Goal: Transaction & Acquisition: Book appointment/travel/reservation

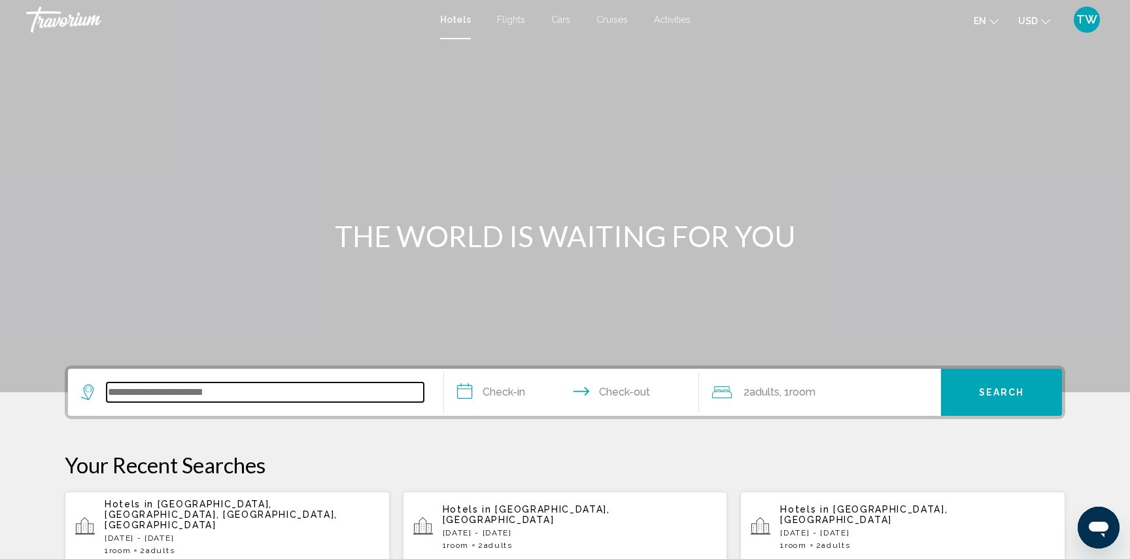
click at [148, 396] on input "Search widget" at bounding box center [265, 393] width 317 height 20
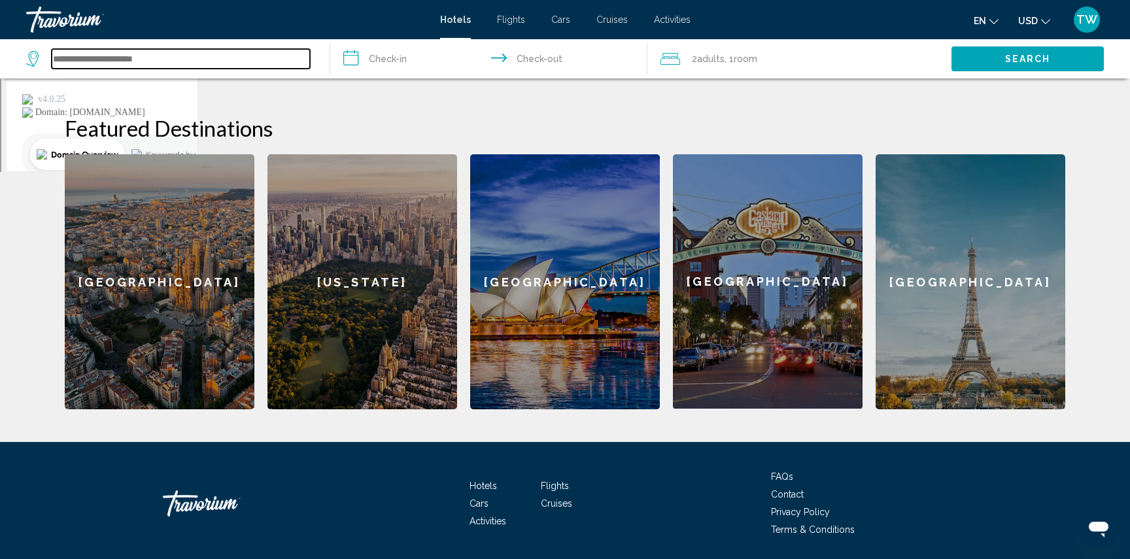
scroll to position [520, 0]
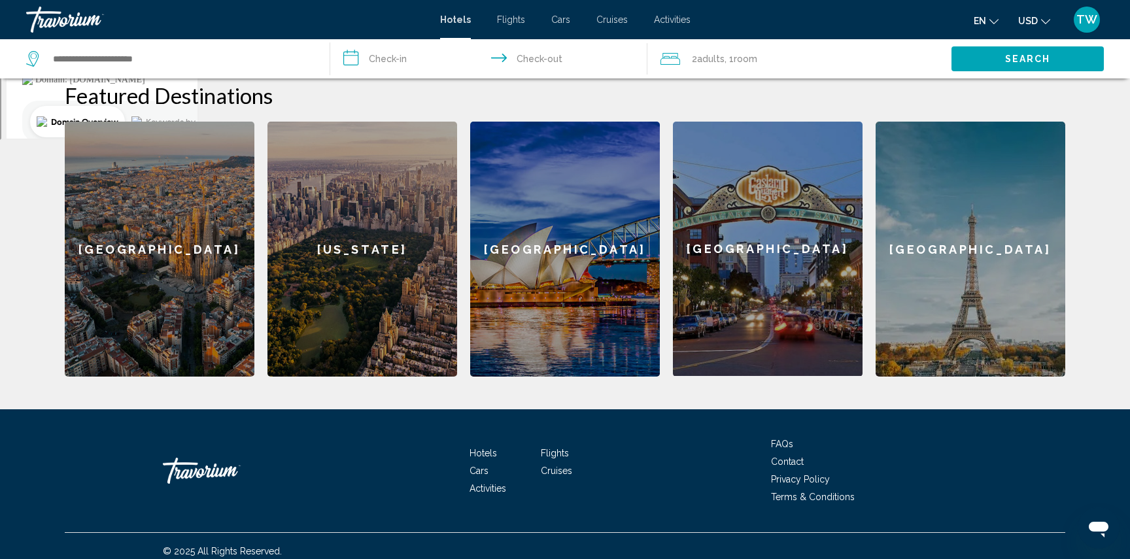
click at [335, 260] on div "[US_STATE]" at bounding box center [362, 249] width 190 height 255
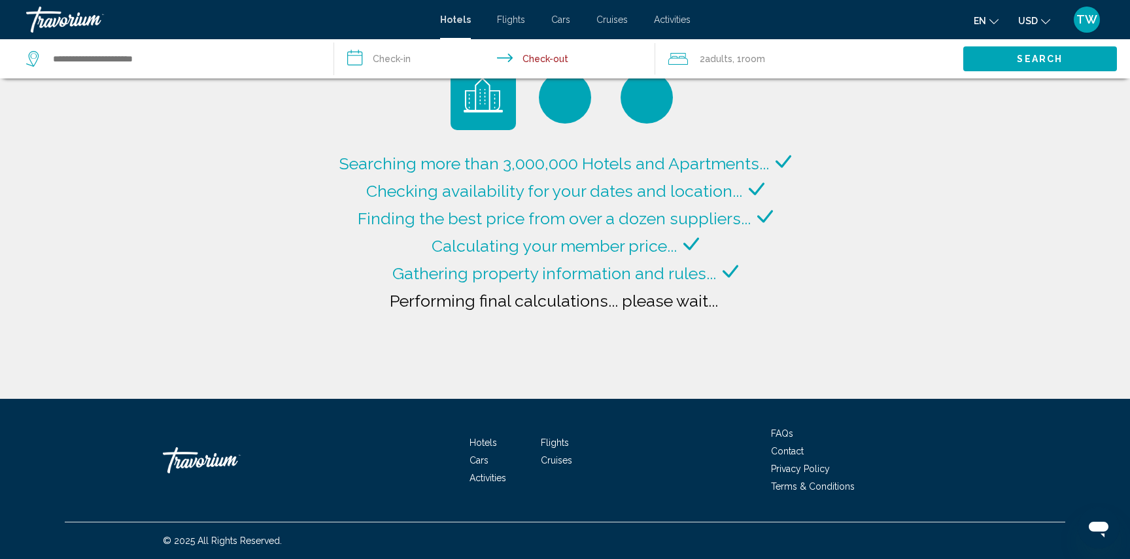
type input "**********"
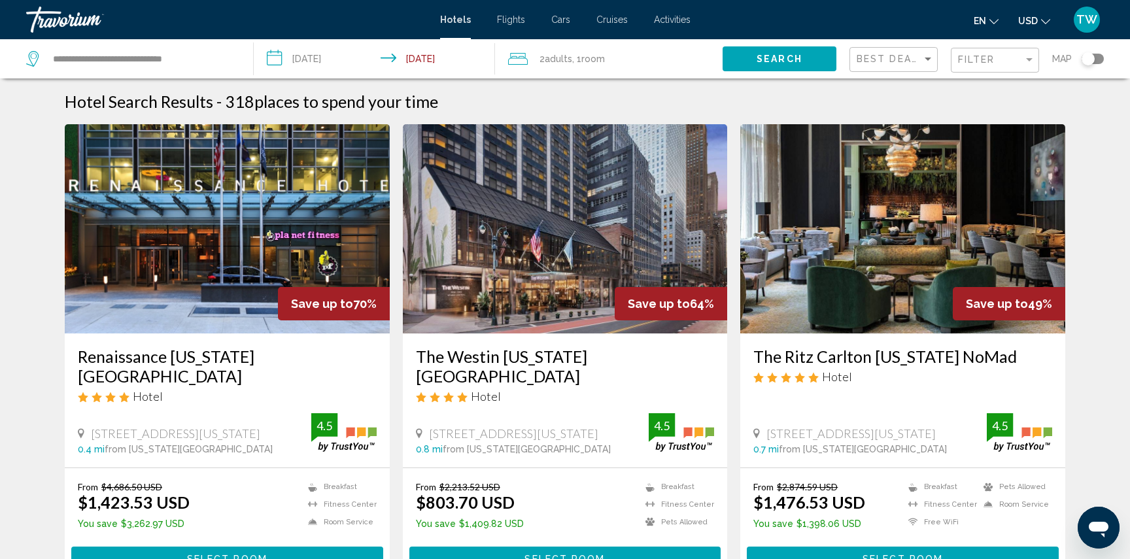
click at [326, 59] on input "**********" at bounding box center [377, 60] width 246 height 43
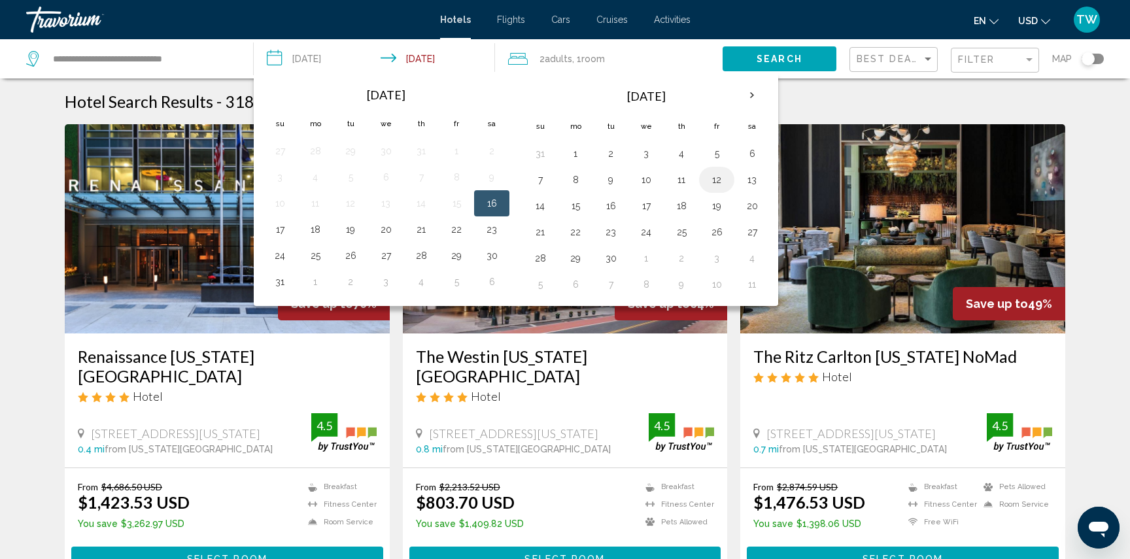
click at [723, 180] on button "12" at bounding box center [716, 180] width 21 height 18
click at [578, 203] on button "15" at bounding box center [575, 206] width 21 height 18
type input "**********"
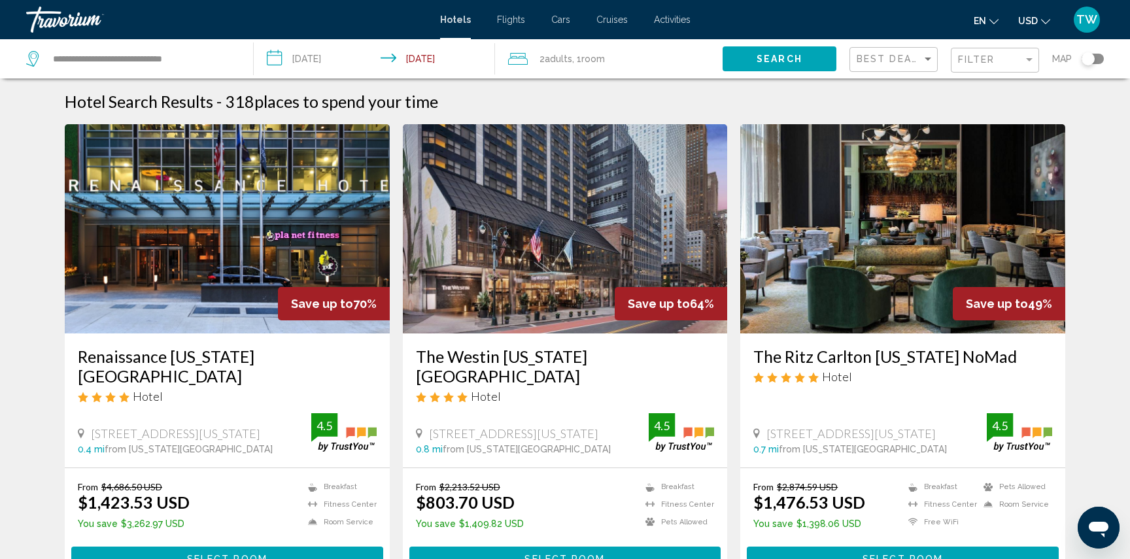
click at [810, 59] on button "Search" at bounding box center [780, 58] width 114 height 24
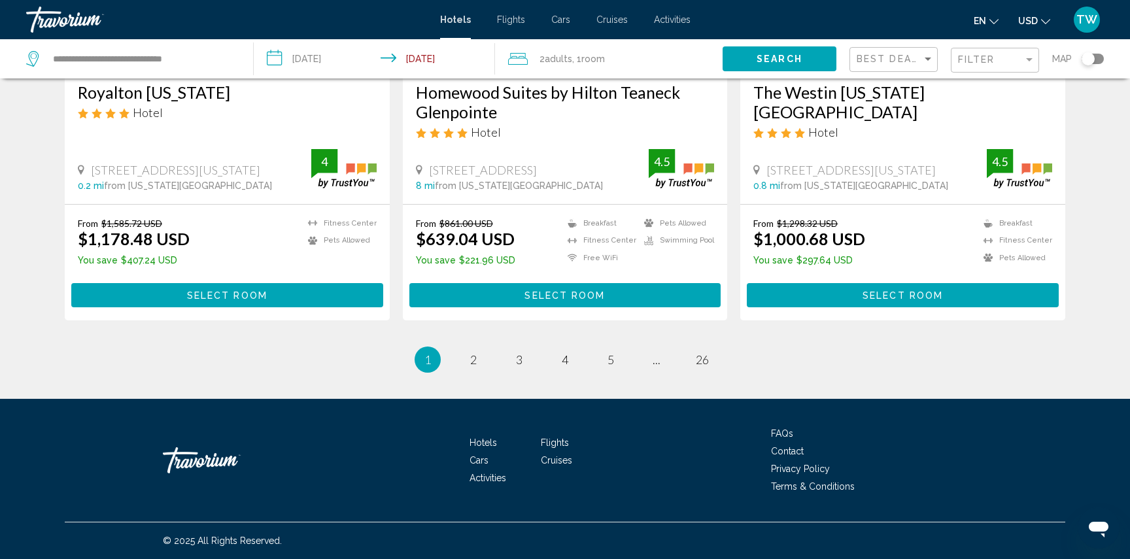
scroll to position [1722, 0]
click at [470, 360] on span "2" at bounding box center [473, 359] width 7 height 14
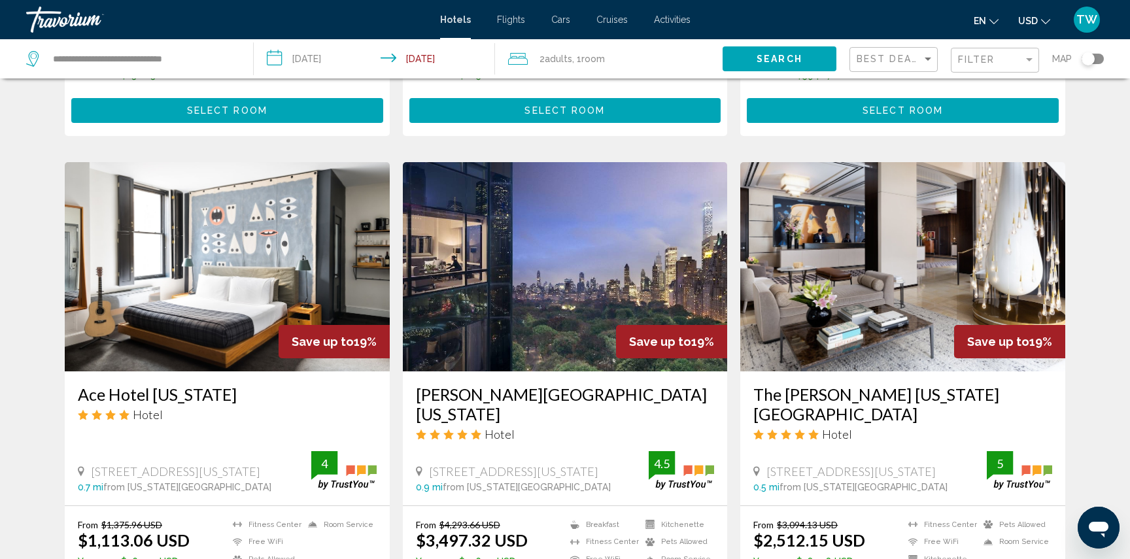
scroll to position [1419, 0]
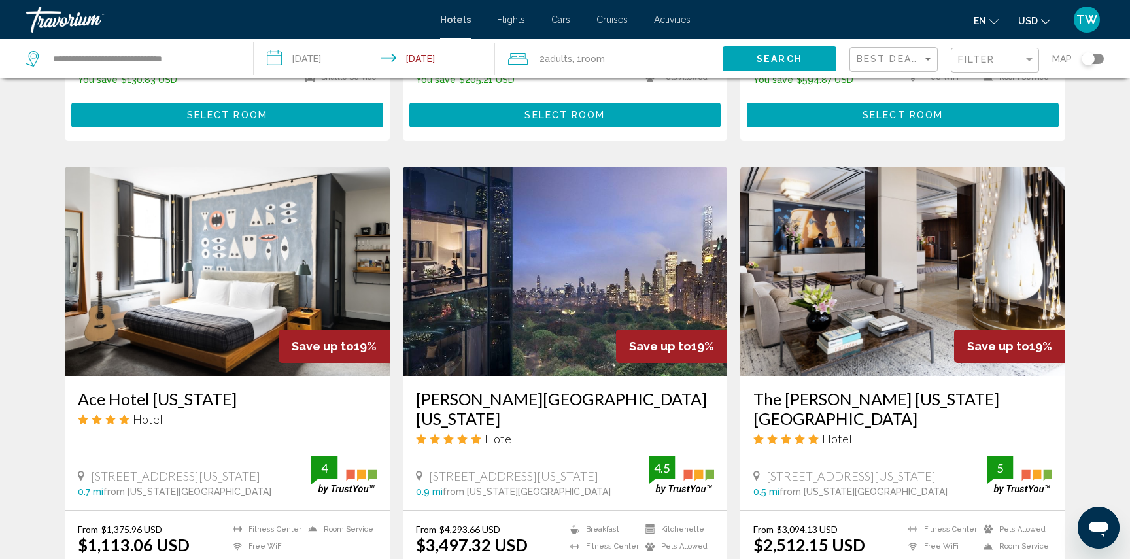
click at [306, 245] on img "Main content" at bounding box center [227, 271] width 325 height 209
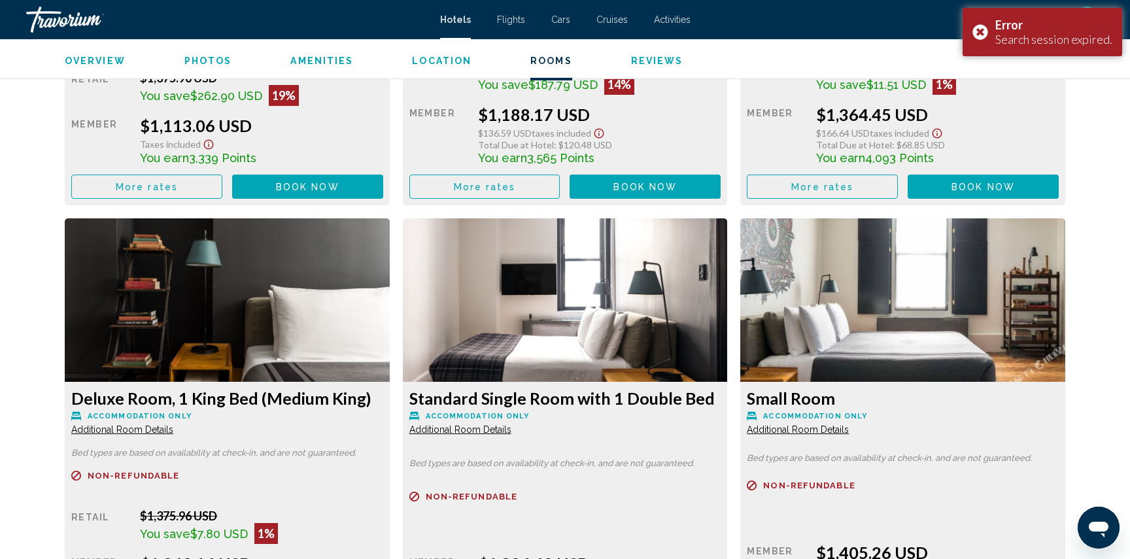
scroll to position [2087, 0]
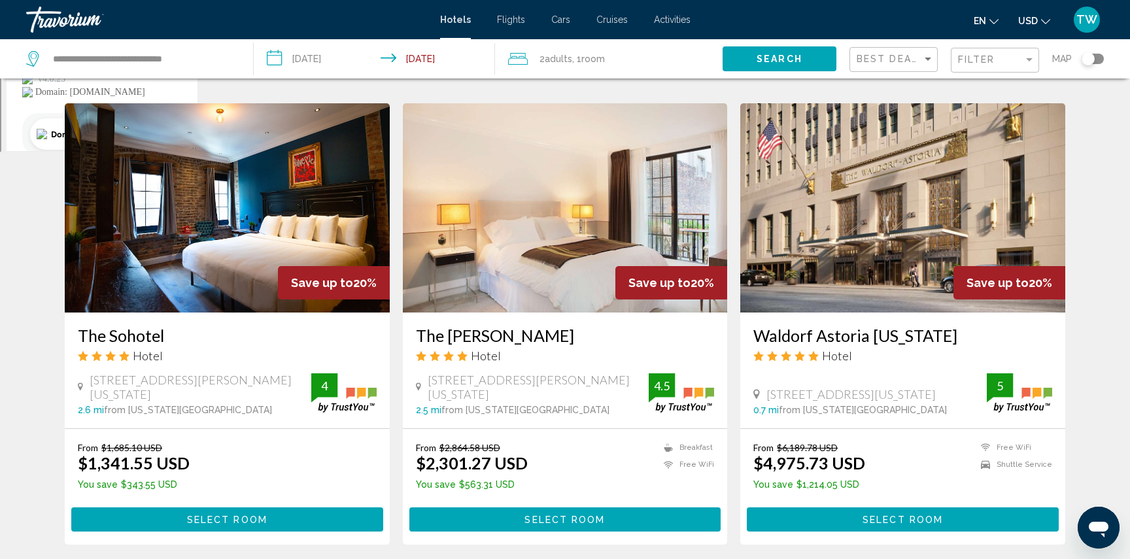
scroll to position [508, 0]
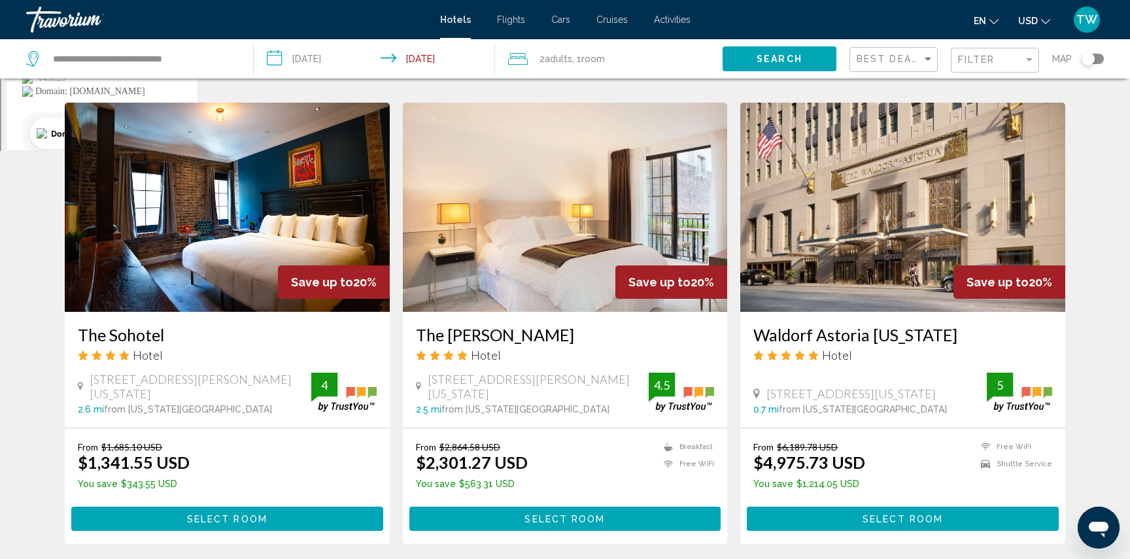
click at [234, 180] on img "Main content" at bounding box center [227, 207] width 325 height 209
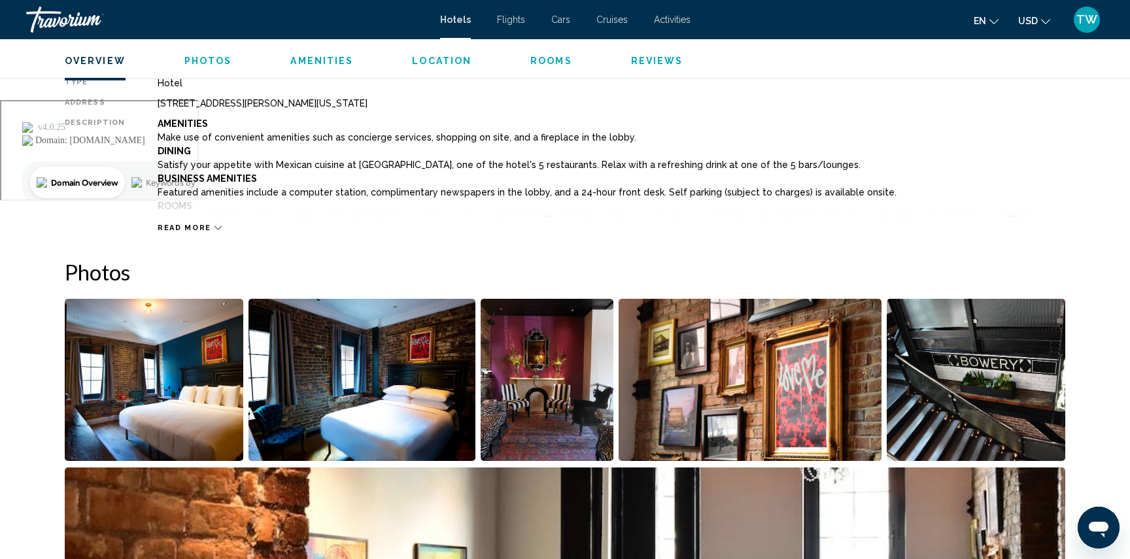
scroll to position [445, 0]
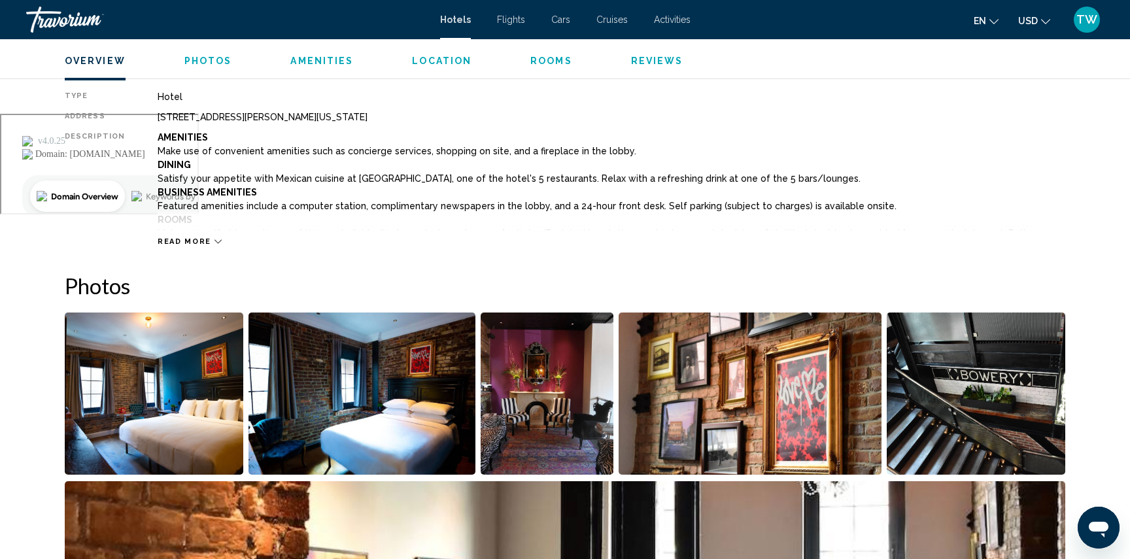
click at [184, 402] on img "Open full-screen image slider" at bounding box center [154, 394] width 179 height 162
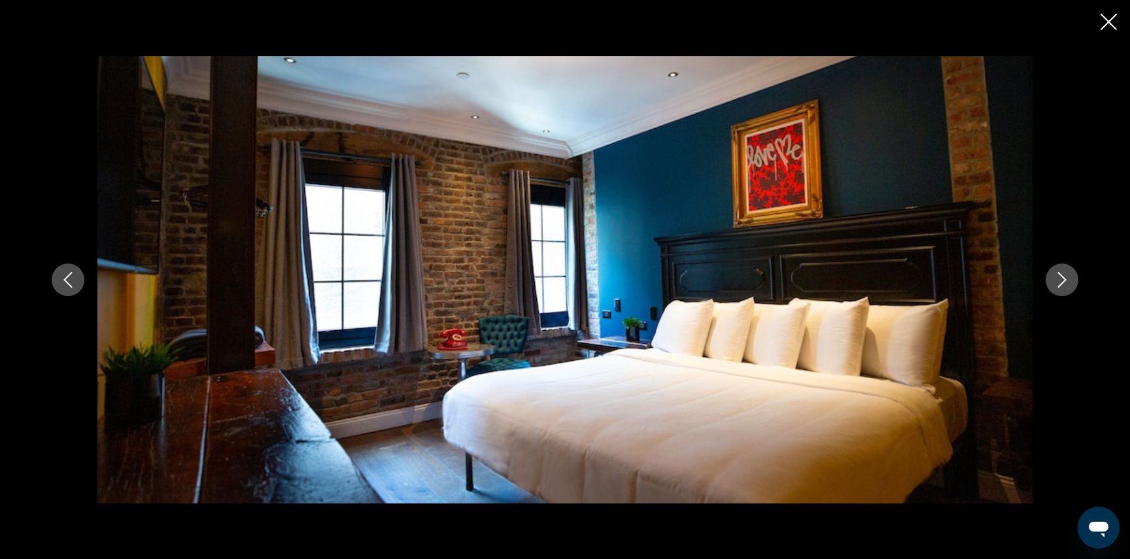
click at [1052, 272] on button "Next image" at bounding box center [1062, 280] width 33 height 33
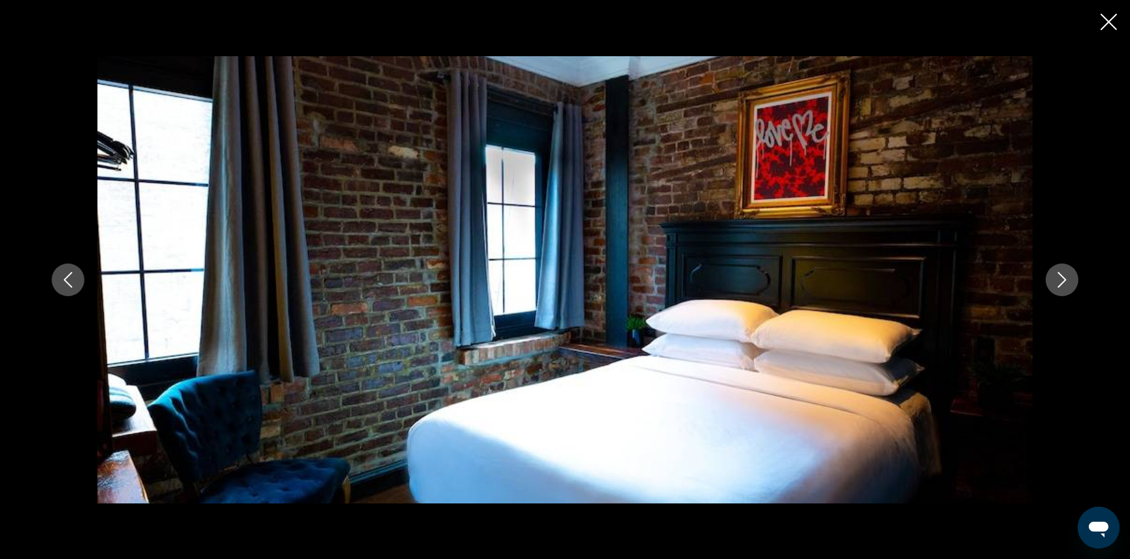
click at [1052, 272] on button "Next image" at bounding box center [1062, 280] width 33 height 33
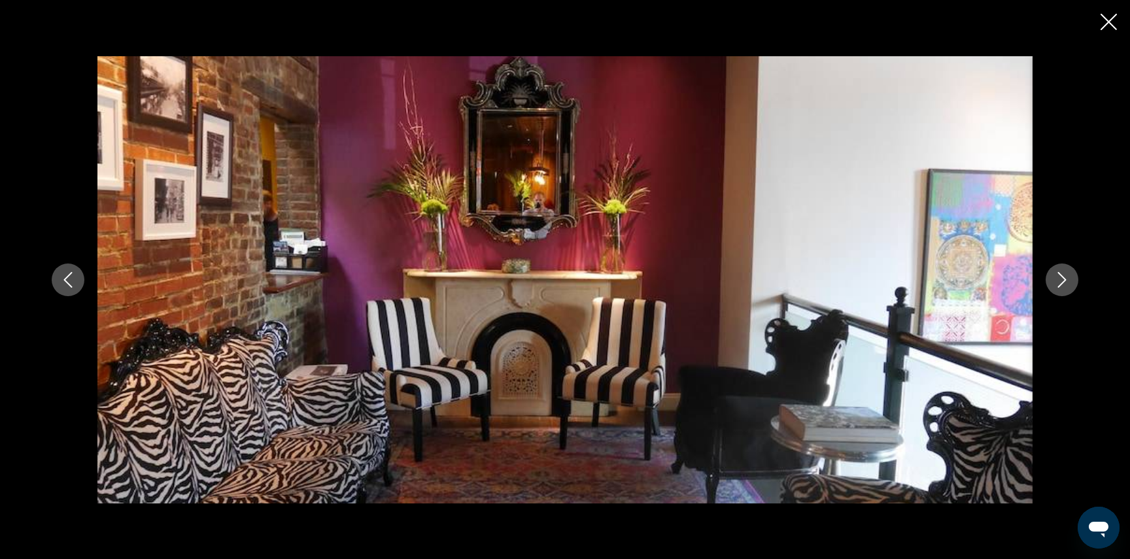
click at [1052, 272] on button "Next image" at bounding box center [1062, 280] width 33 height 33
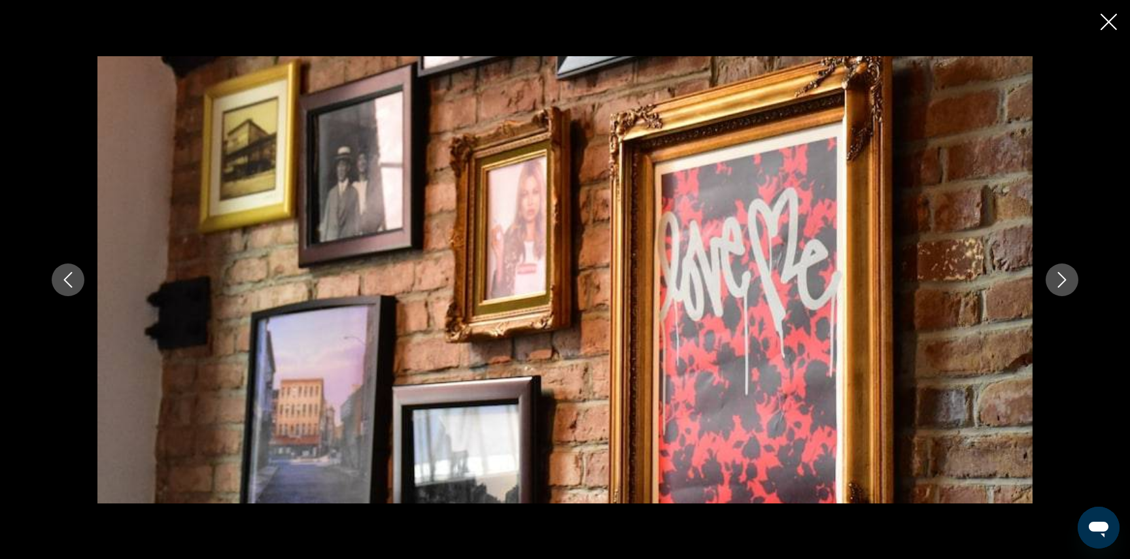
click at [1052, 272] on button "Next image" at bounding box center [1062, 280] width 33 height 33
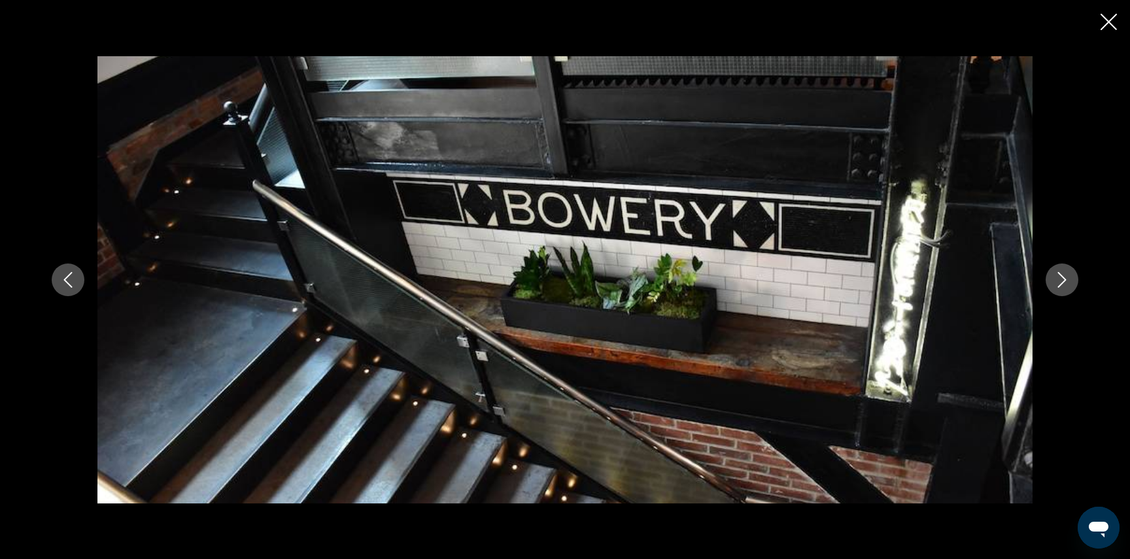
click at [1052, 272] on button "Next image" at bounding box center [1062, 280] width 33 height 33
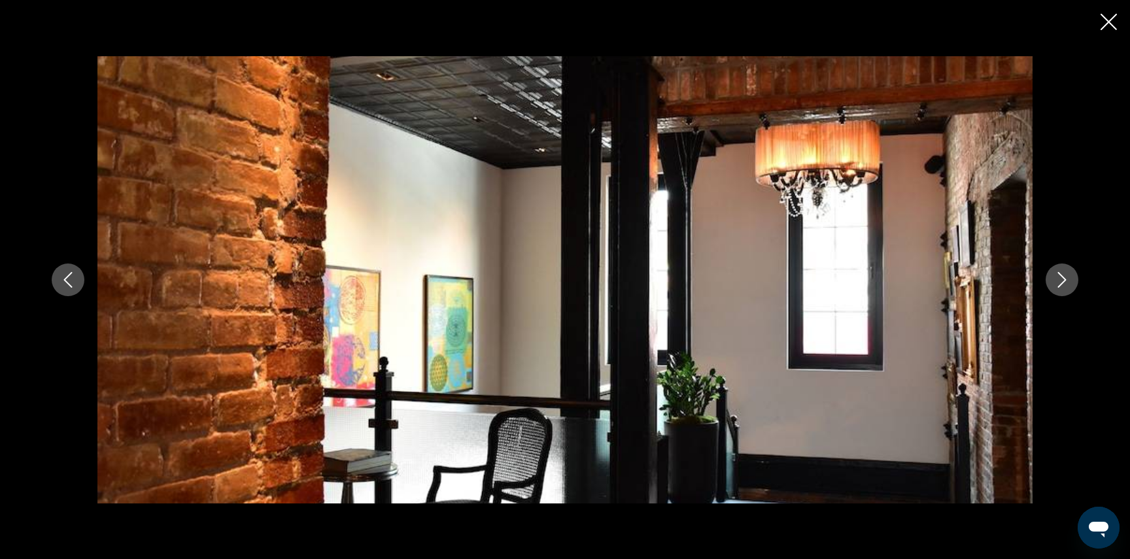
click at [1056, 275] on icon "Next image" at bounding box center [1062, 280] width 16 height 16
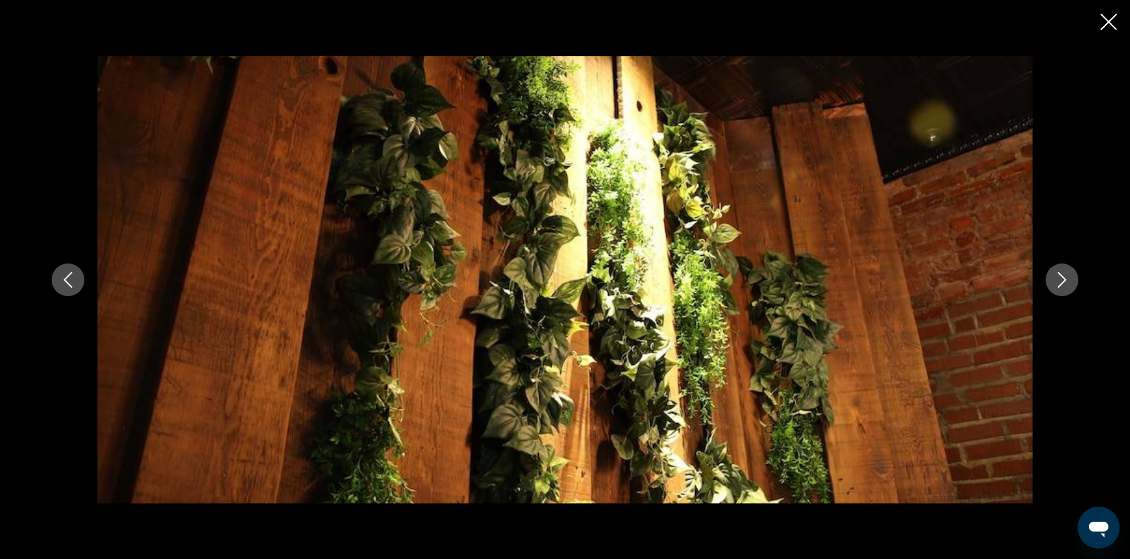
click at [1105, 25] on icon "Close slideshow" at bounding box center [1109, 22] width 16 height 16
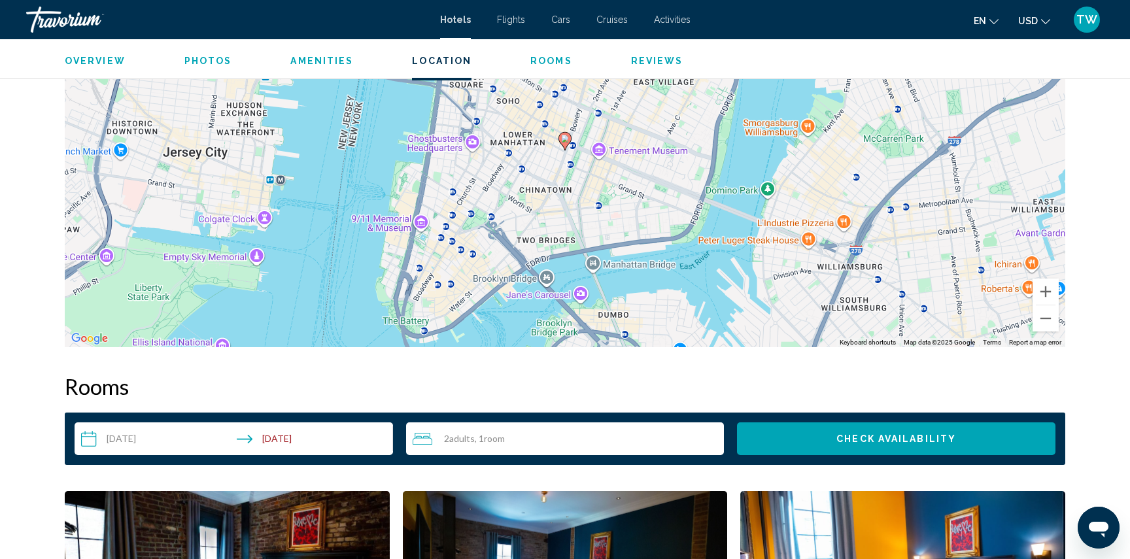
scroll to position [1284, 0]
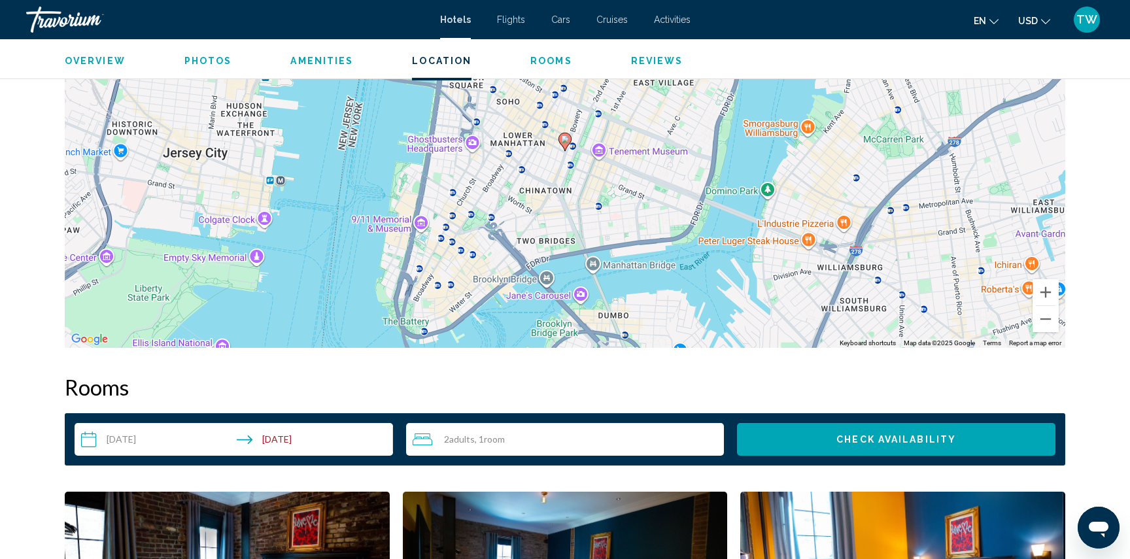
click at [150, 436] on input "**********" at bounding box center [237, 441] width 324 height 37
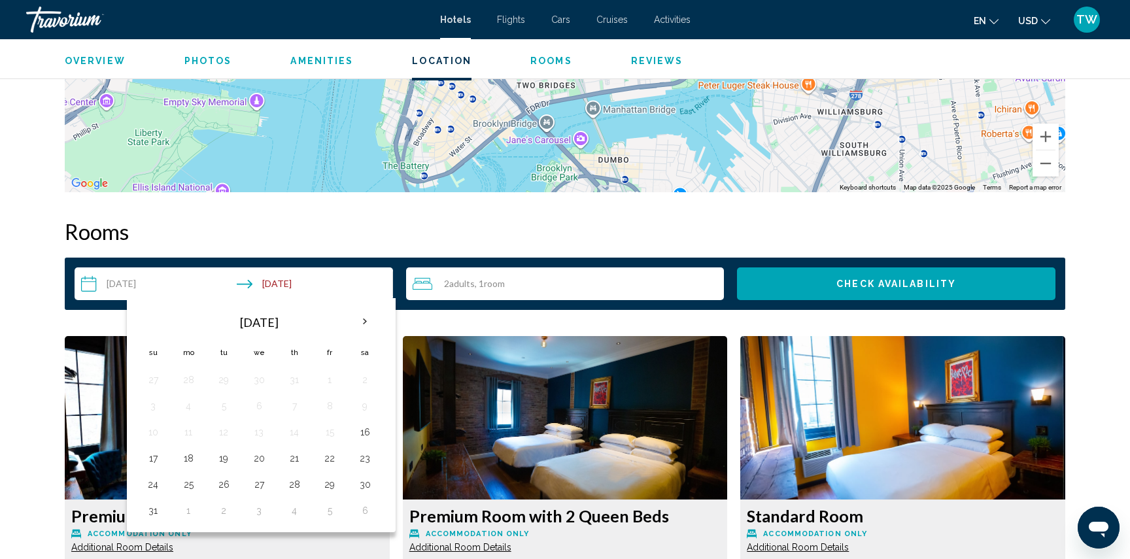
scroll to position [1457, 0]
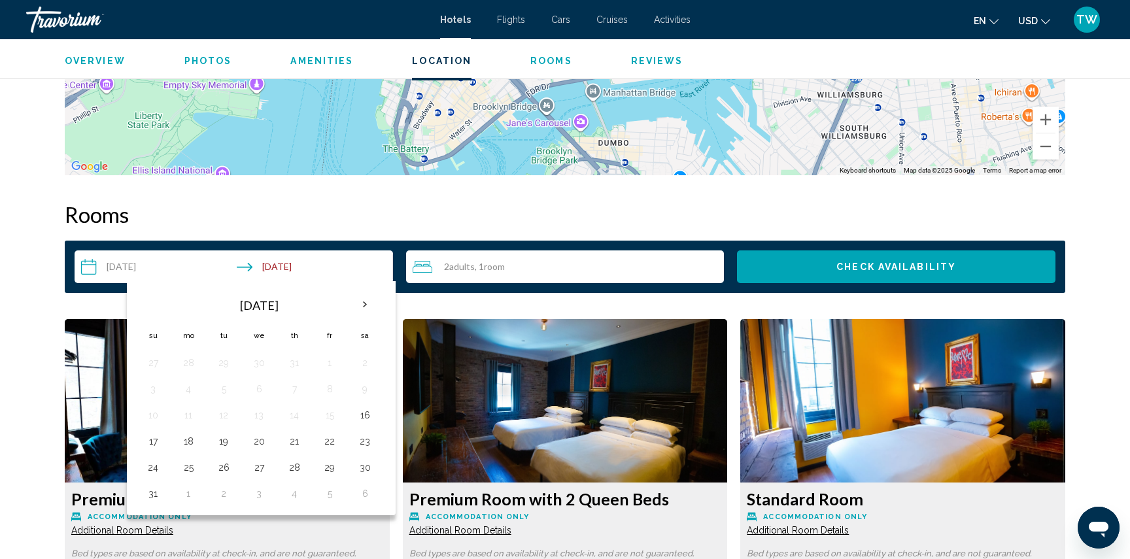
click at [142, 266] on input "**********" at bounding box center [237, 268] width 324 height 37
click at [113, 272] on input "**********" at bounding box center [237, 268] width 324 height 37
click at [284, 269] on input "**********" at bounding box center [237, 268] width 324 height 37
click at [213, 263] on input "**********" at bounding box center [237, 268] width 324 height 37
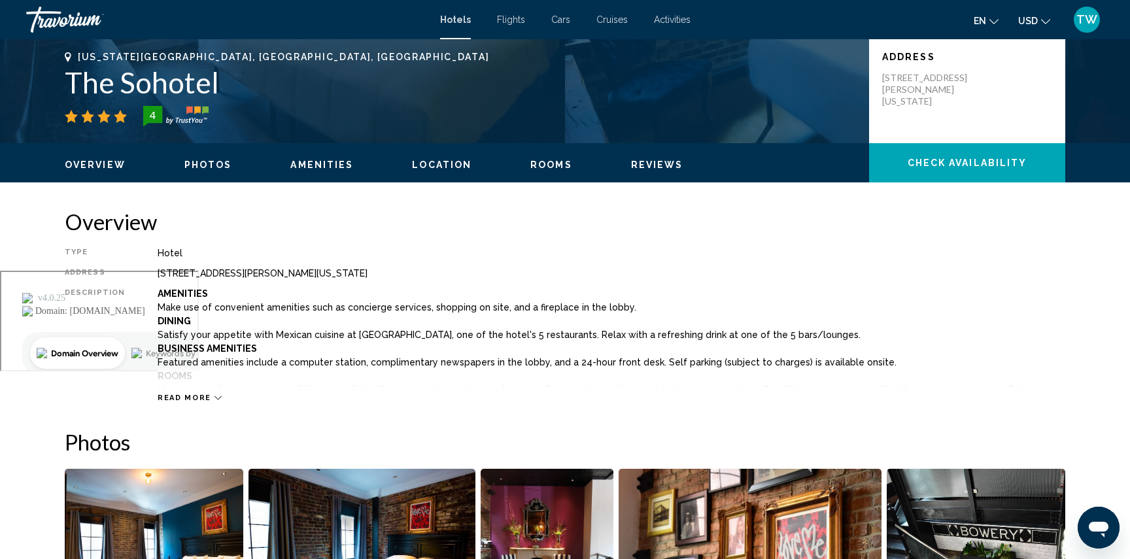
scroll to position [0, 0]
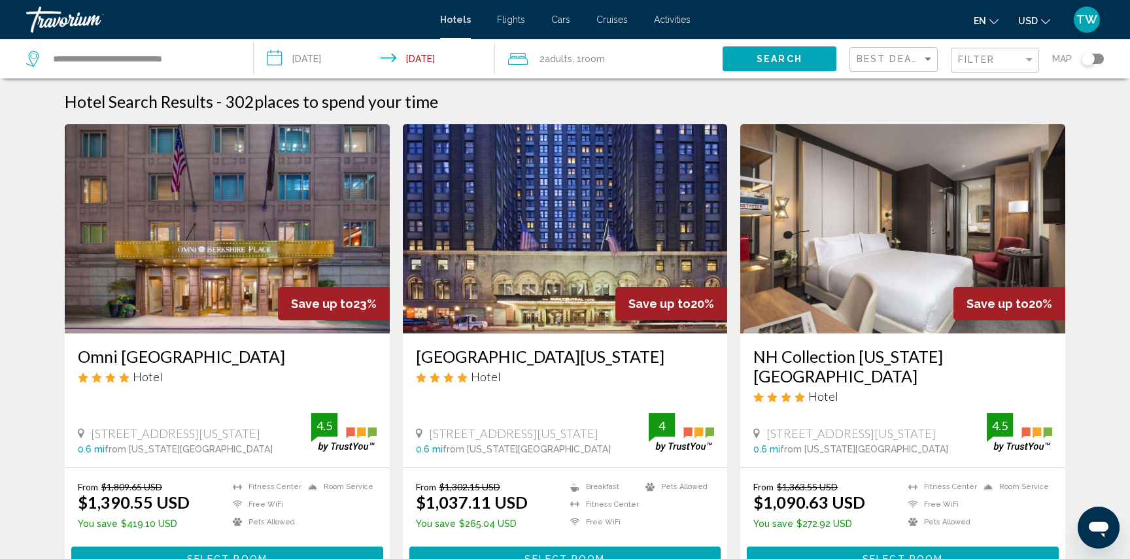
click at [339, 48] on input "**********" at bounding box center [377, 60] width 246 height 43
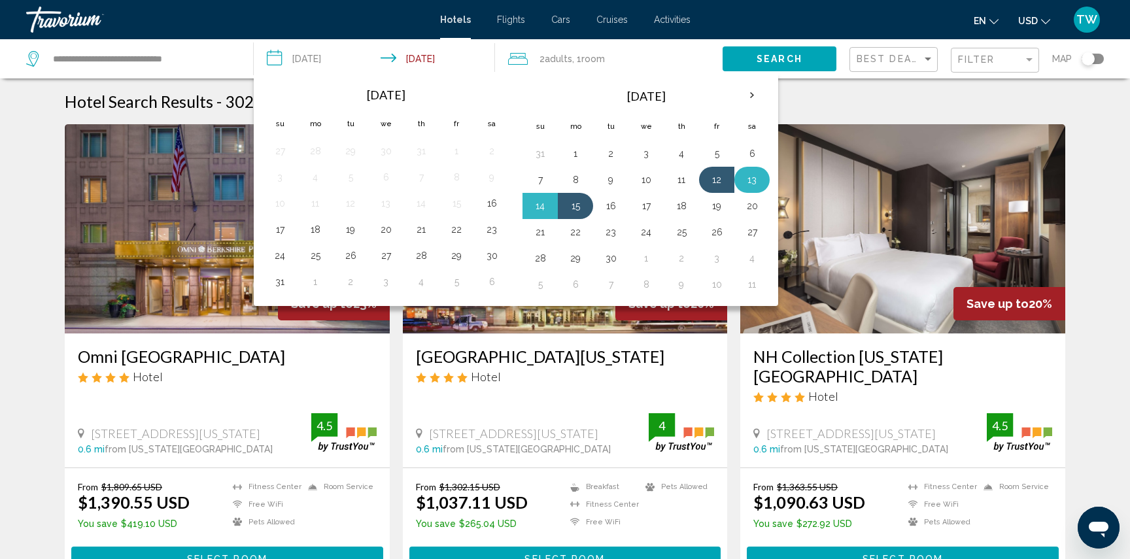
click at [747, 175] on button "13" at bounding box center [752, 180] width 21 height 18
click at [575, 203] on button "15" at bounding box center [575, 206] width 21 height 18
type input "**********"
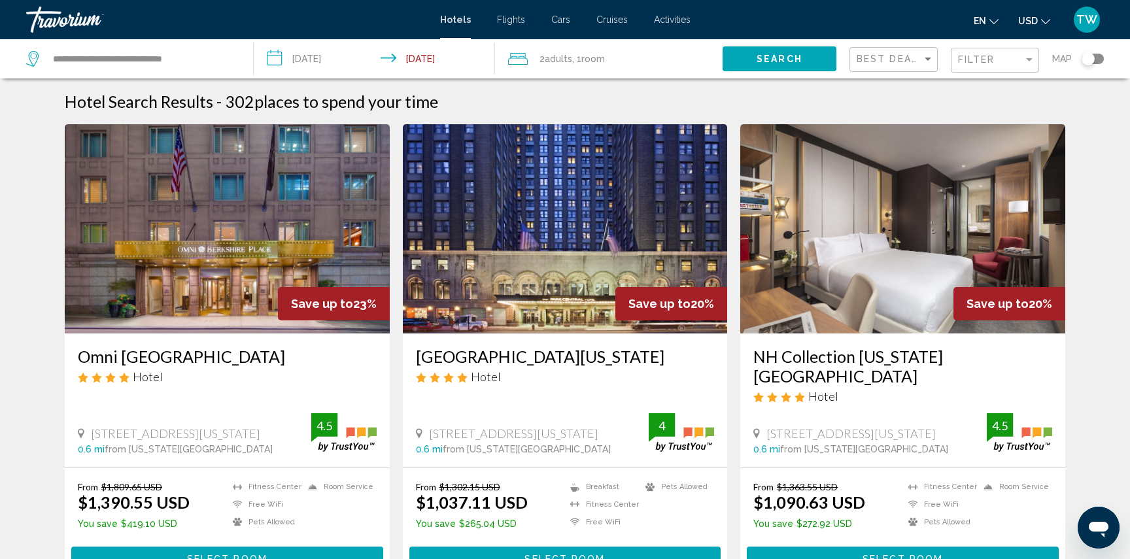
click at [799, 56] on span "Search" at bounding box center [780, 59] width 46 height 10
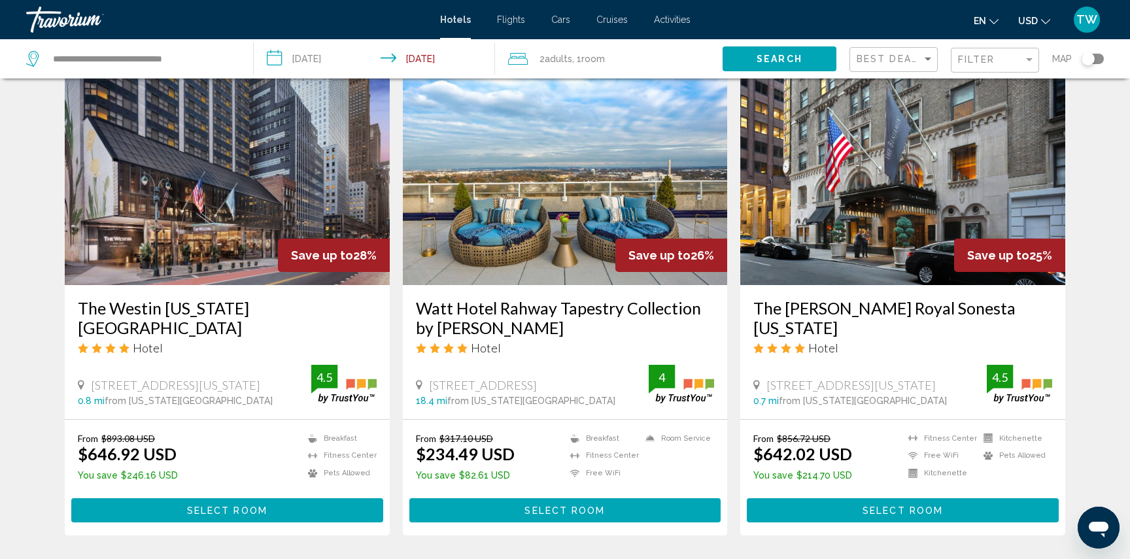
scroll to position [982, 0]
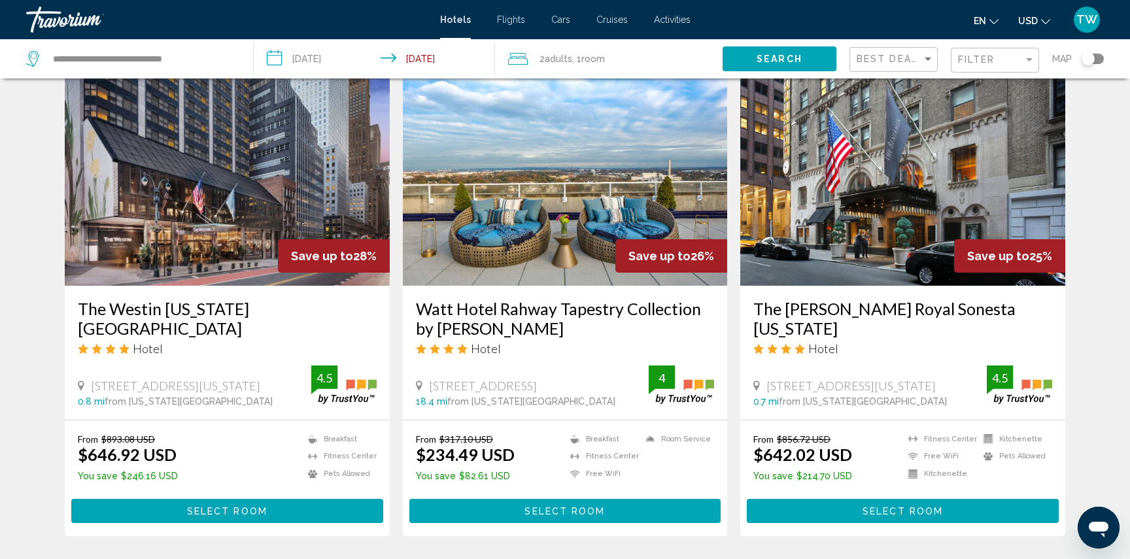
click at [854, 192] on img "Main content" at bounding box center [902, 181] width 325 height 209
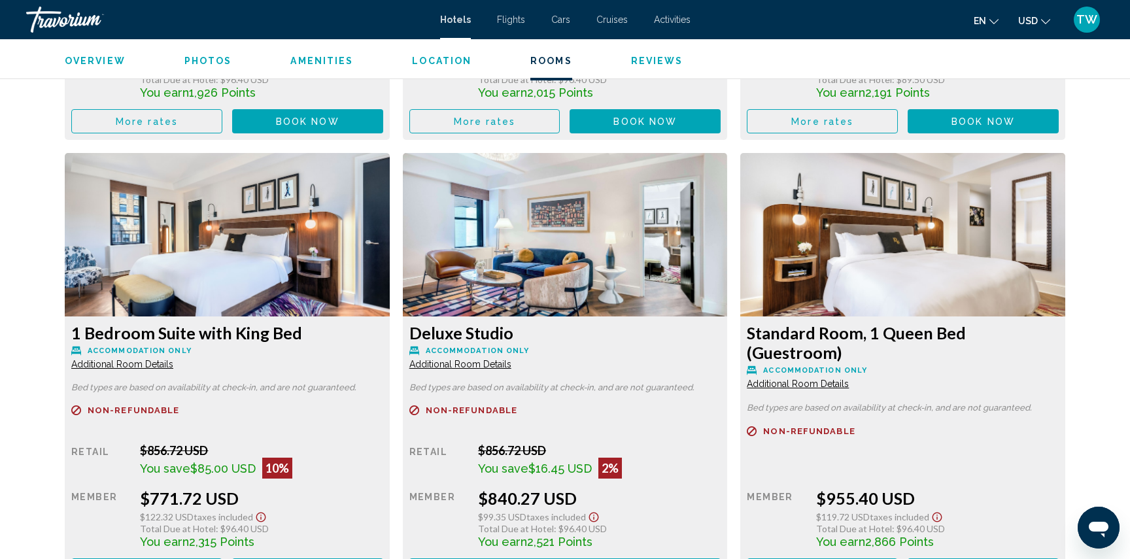
scroll to position [2131, 0]
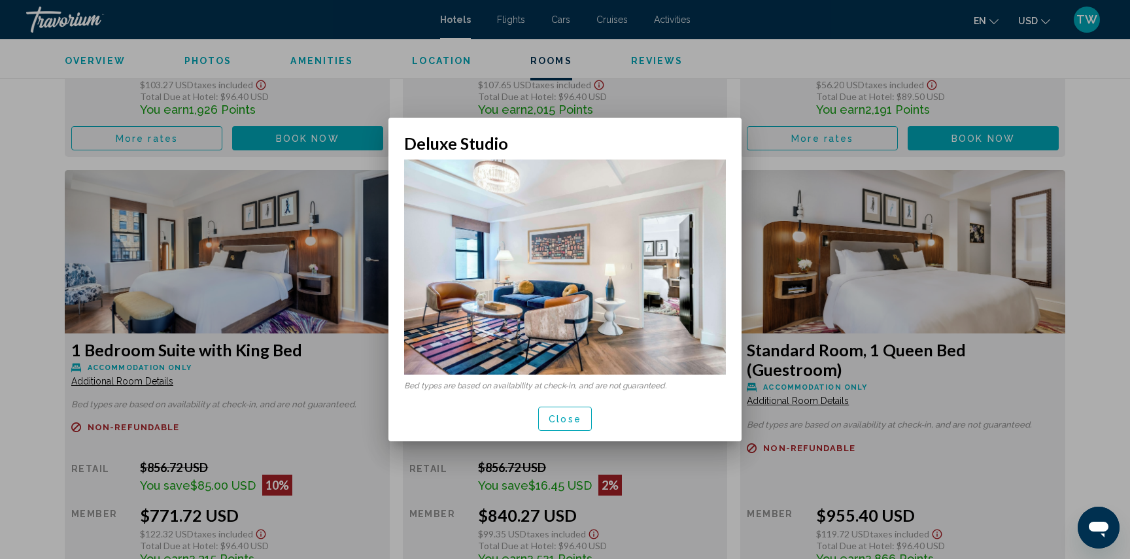
click at [578, 409] on button "Close" at bounding box center [565, 419] width 54 height 24
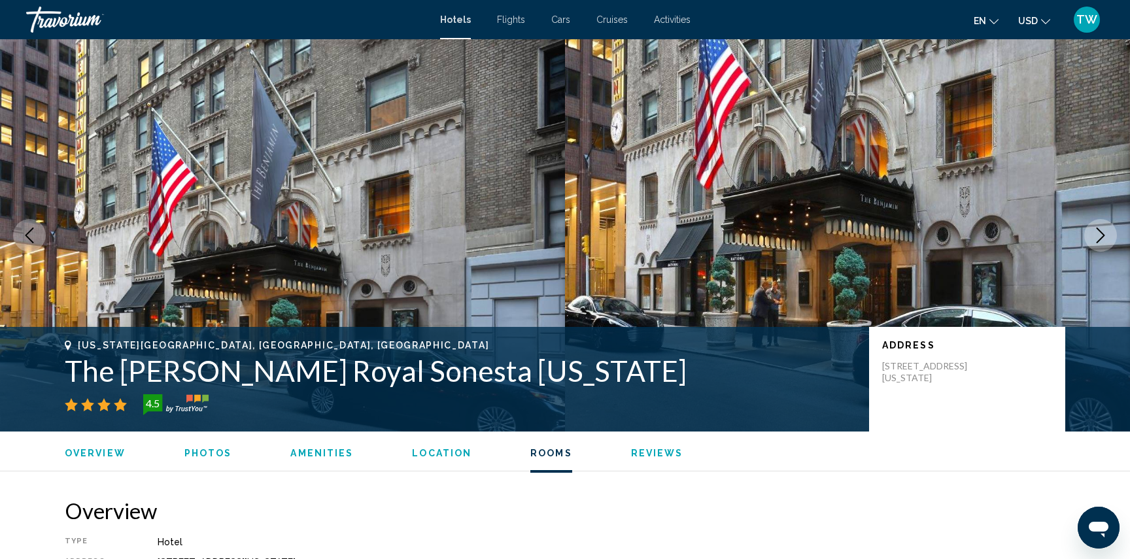
scroll to position [2131, 0]
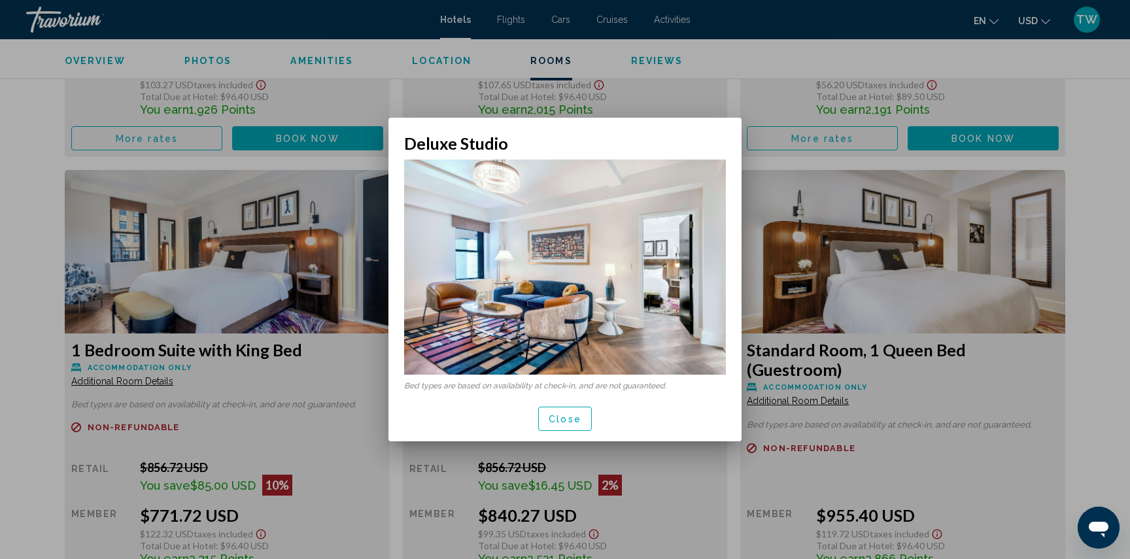
click at [575, 419] on span "Close" at bounding box center [565, 419] width 33 height 10
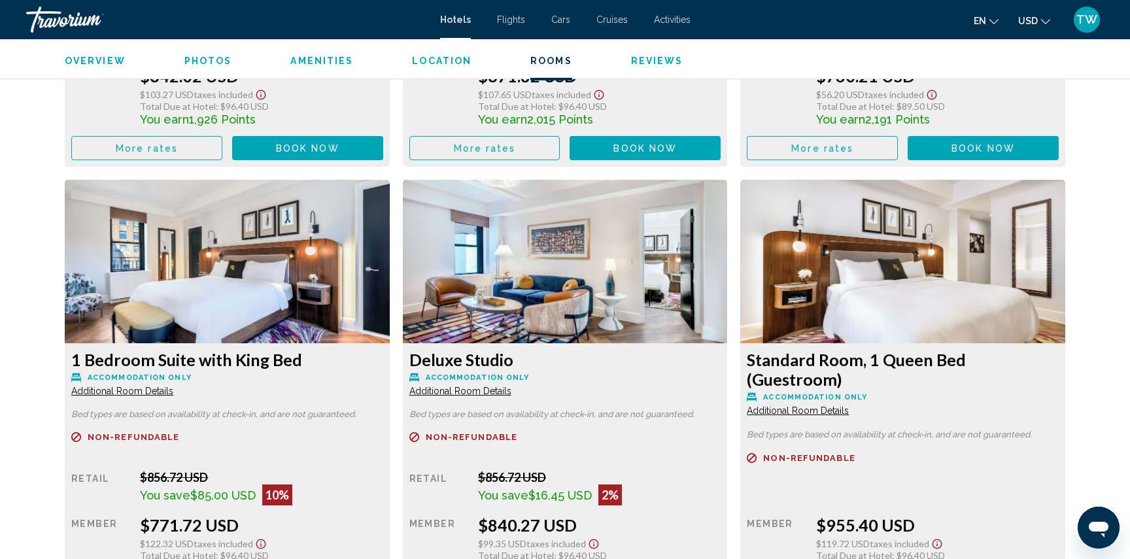
scroll to position [2120, 0]
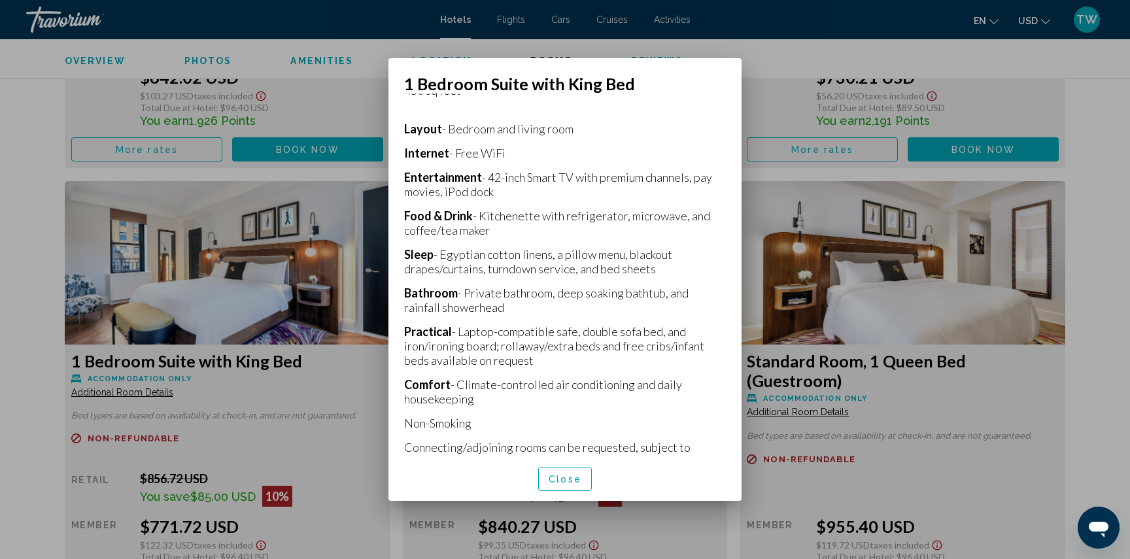
scroll to position [300, 0]
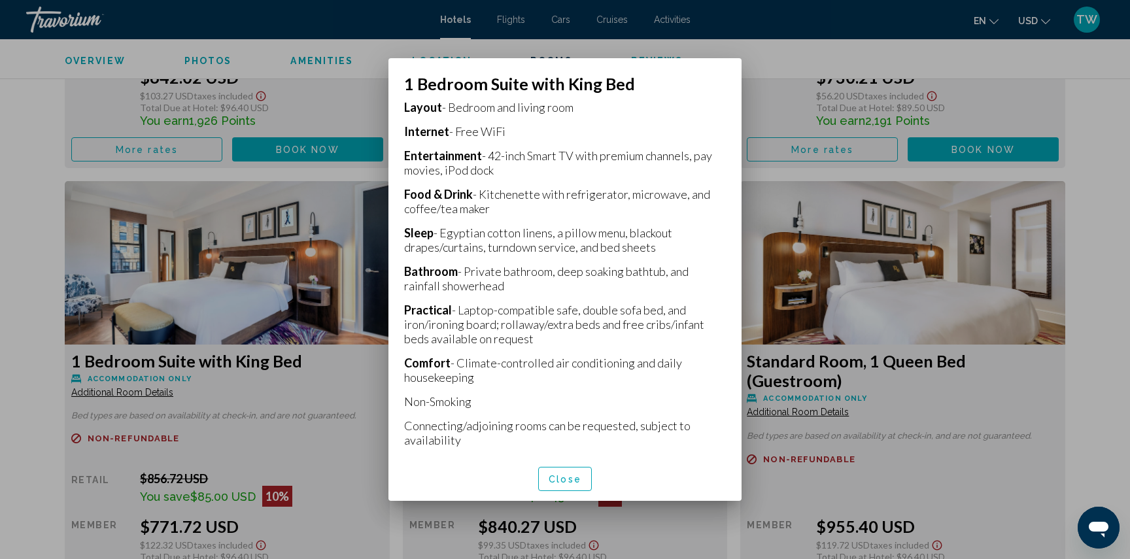
click at [551, 477] on span "Close" at bounding box center [565, 479] width 33 height 10
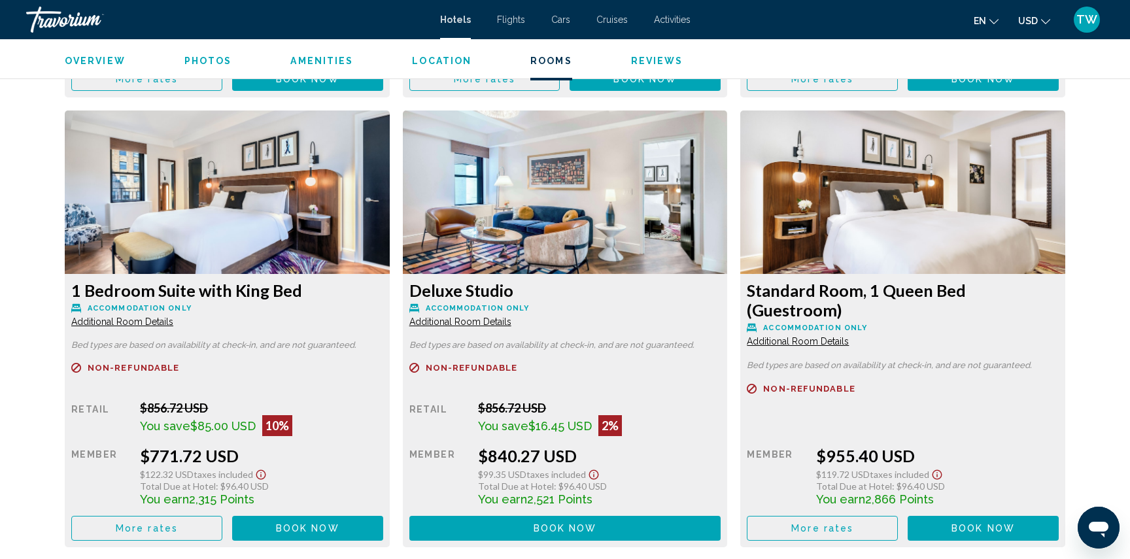
scroll to position [2189, 0]
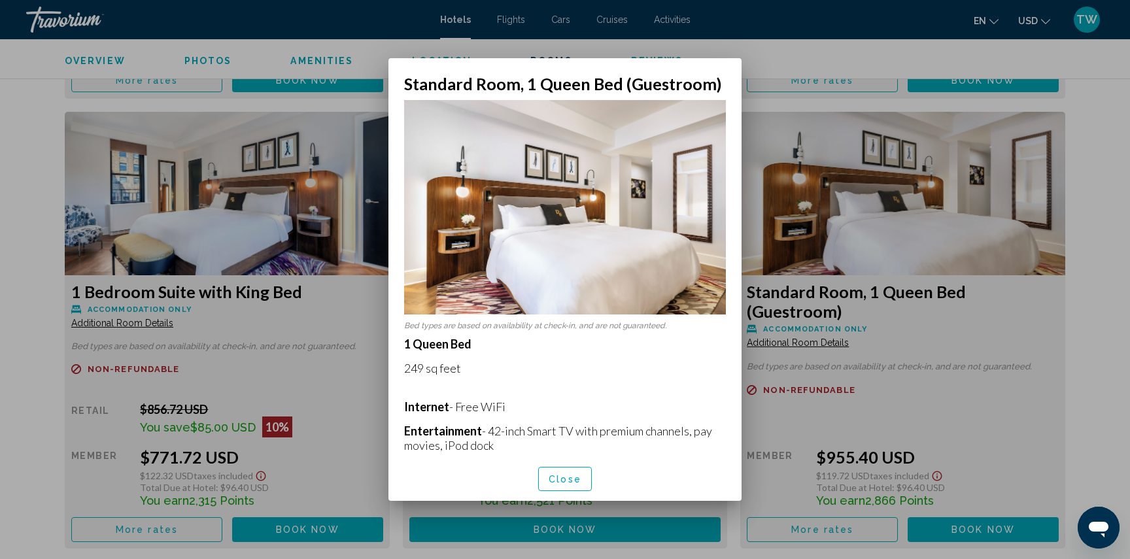
click at [846, 396] on div at bounding box center [565, 279] width 1130 height 559
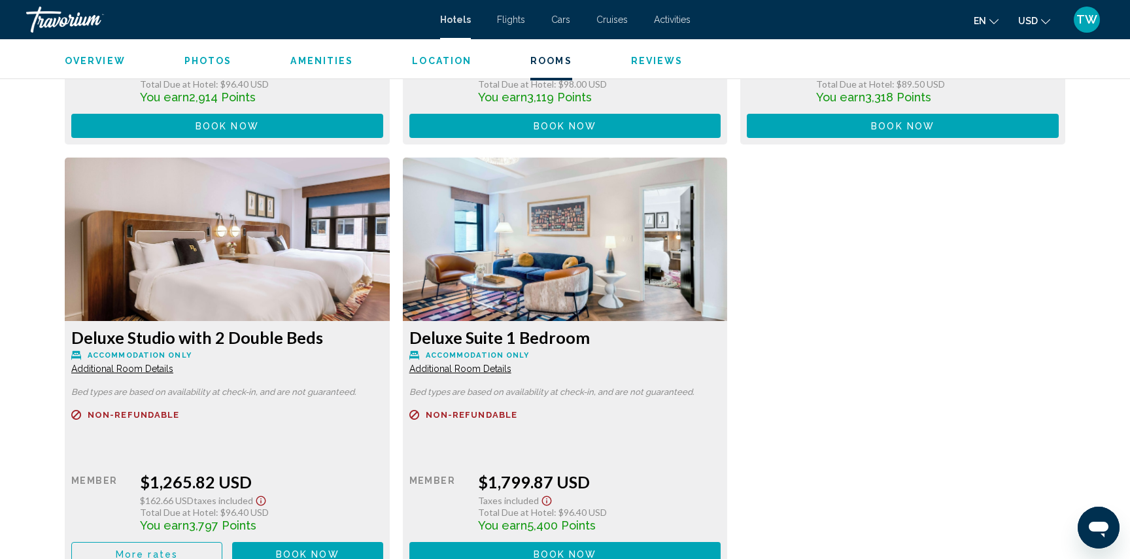
scroll to position [3046, 0]
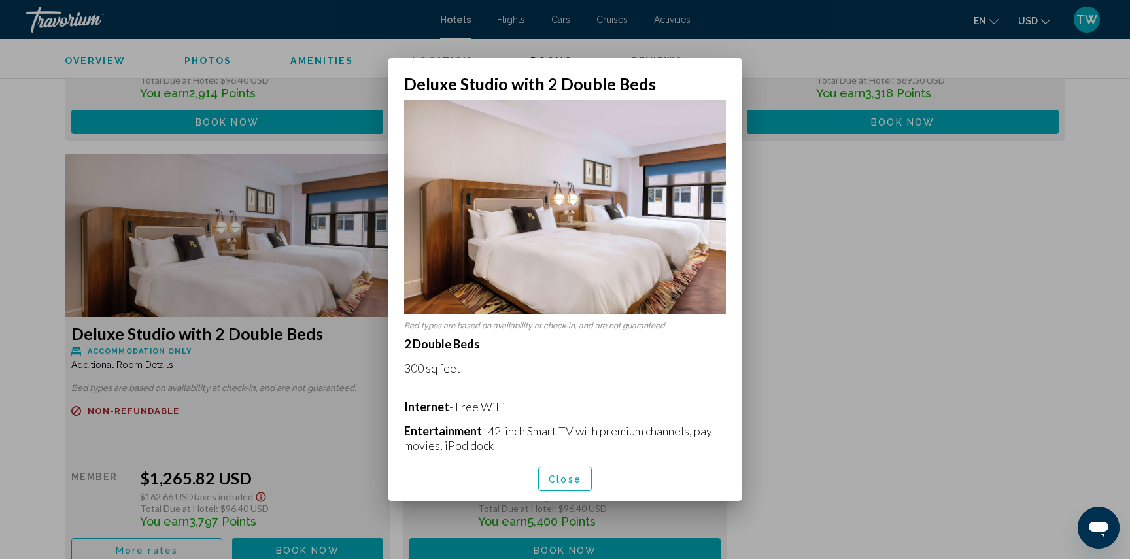
scroll to position [0, 0]
click at [555, 473] on span "Close" at bounding box center [565, 478] width 33 height 10
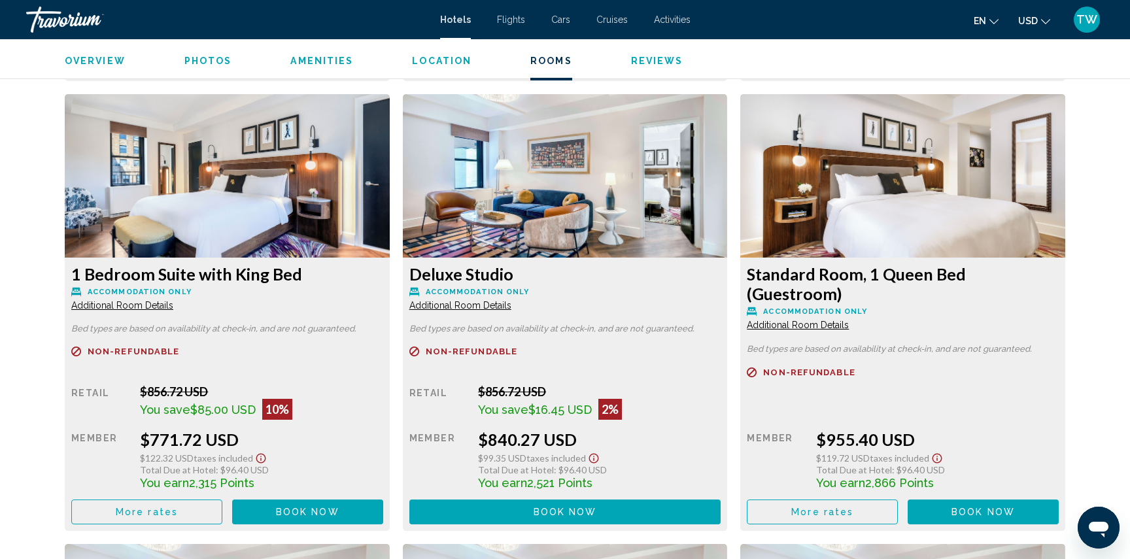
scroll to position [2208, 0]
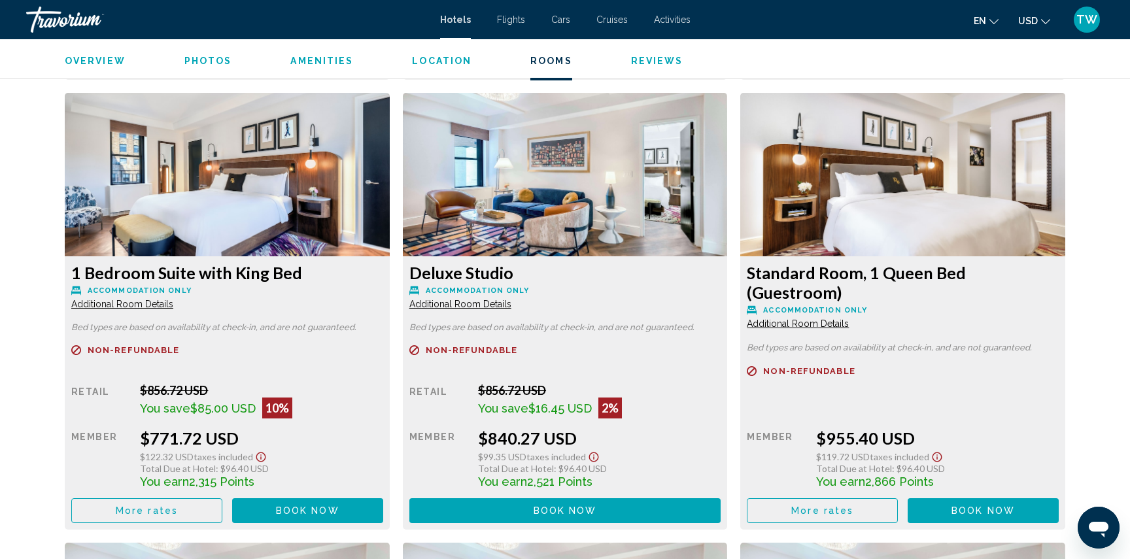
click at [171, 67] on span "More rates" at bounding box center [147, 61] width 62 height 10
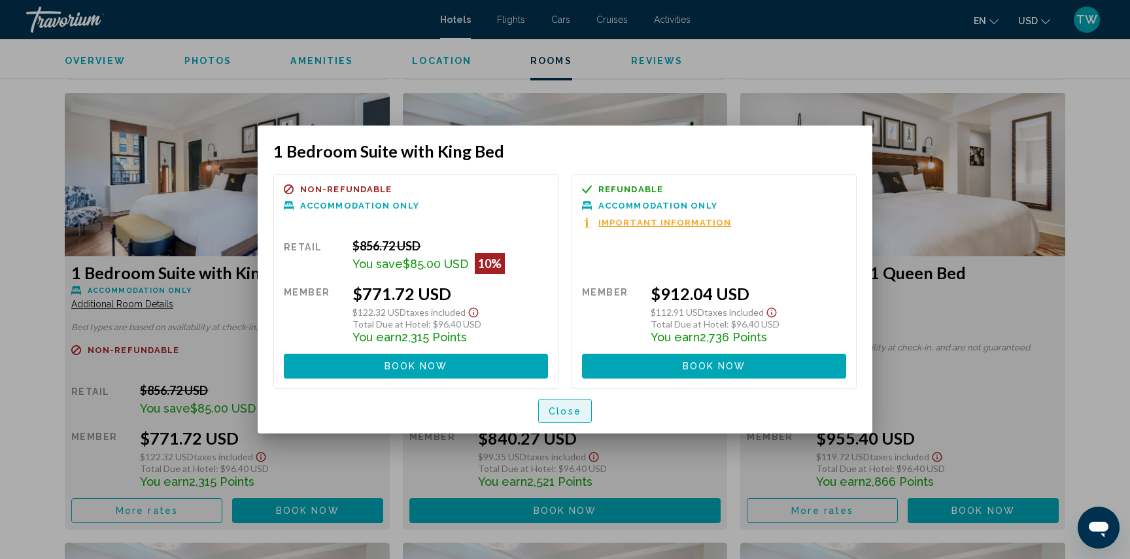
click at [571, 416] on span "Close" at bounding box center [565, 411] width 33 height 10
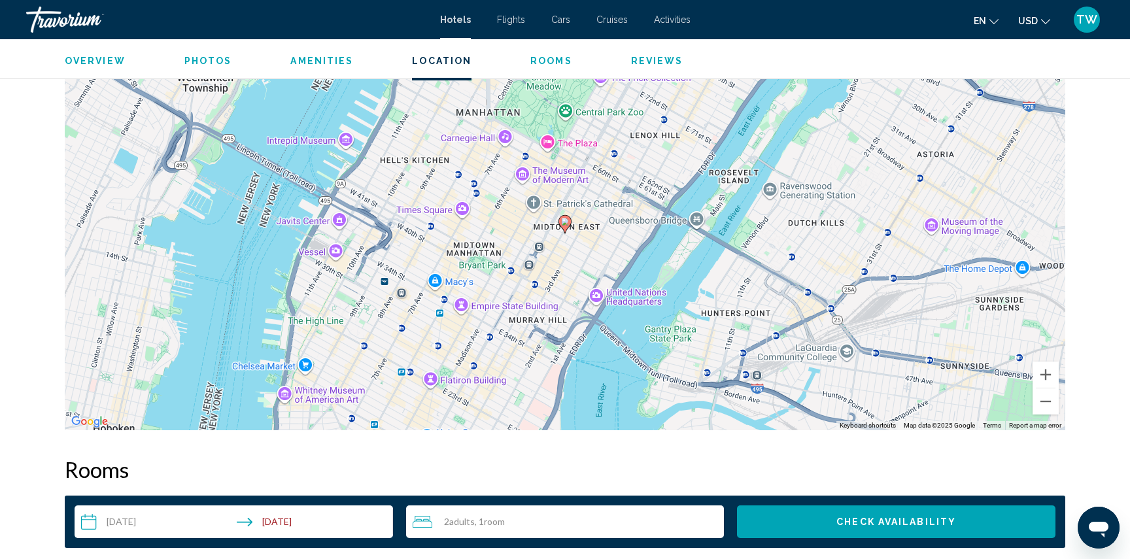
scroll to position [1277, 0]
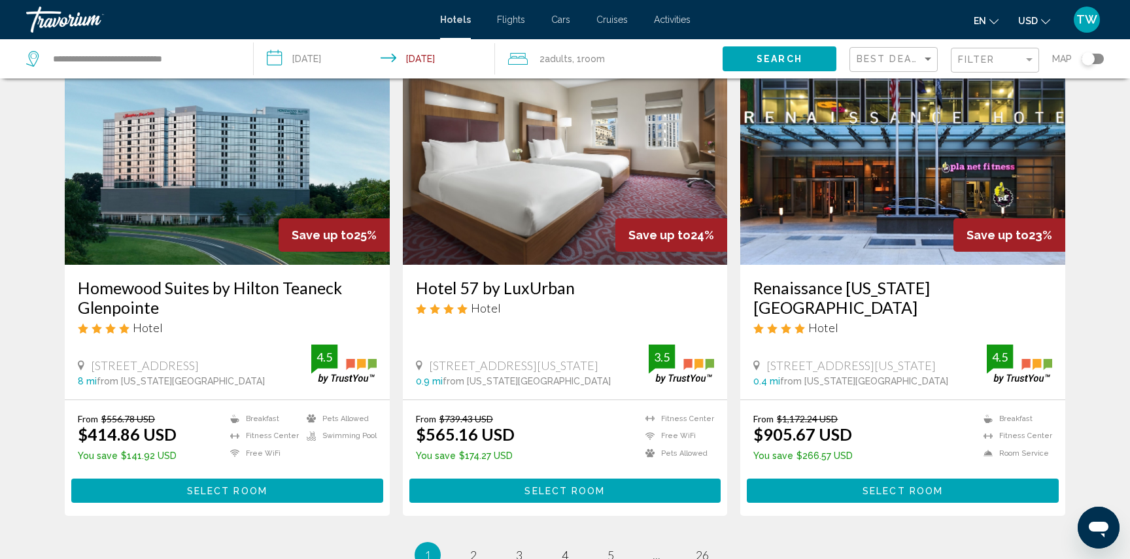
scroll to position [1471, 0]
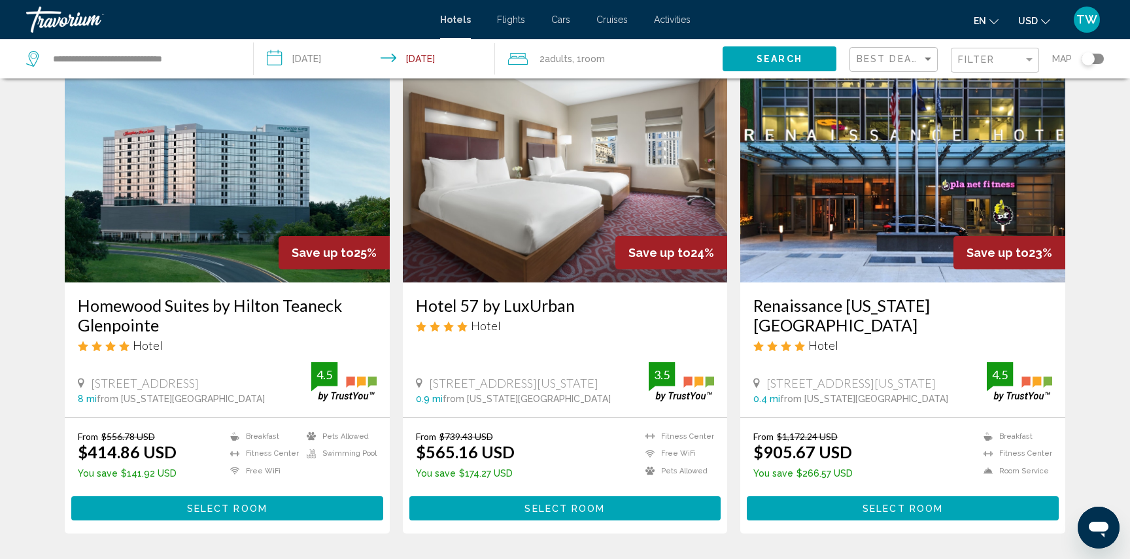
click at [583, 239] on img "Main content" at bounding box center [565, 177] width 325 height 209
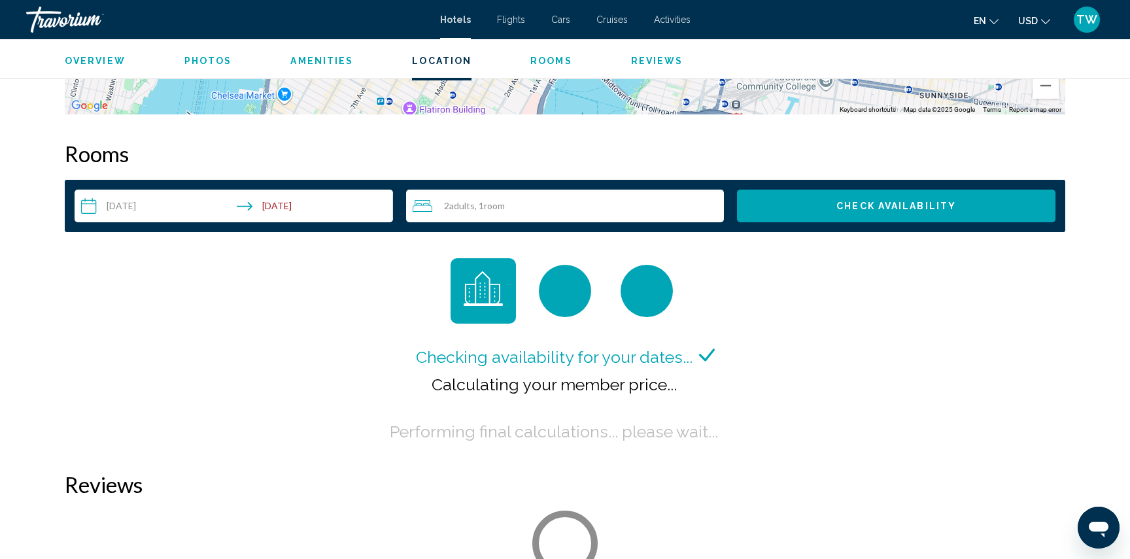
scroll to position [1797, 0]
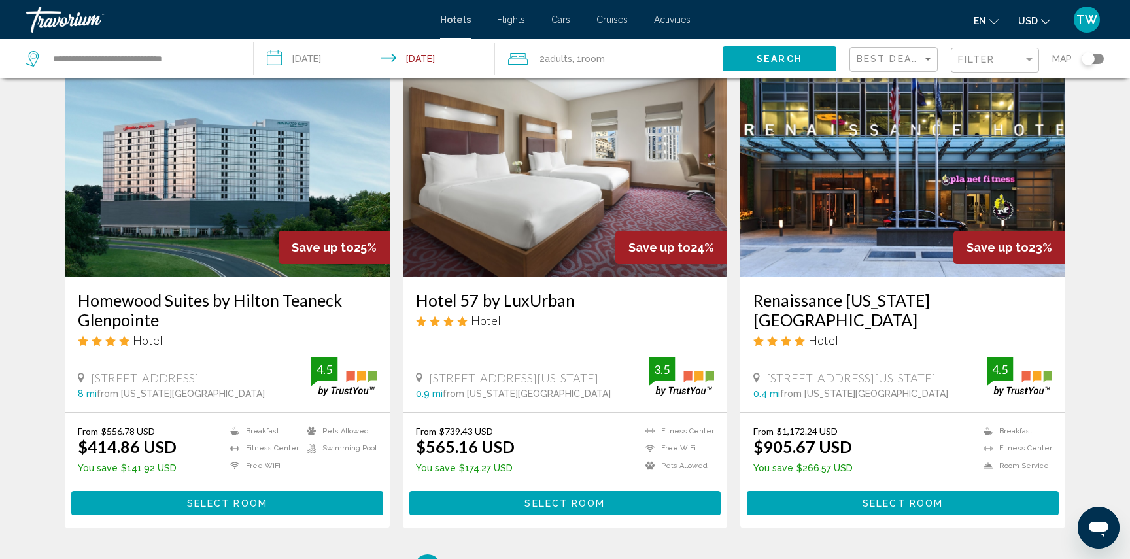
scroll to position [1479, 0]
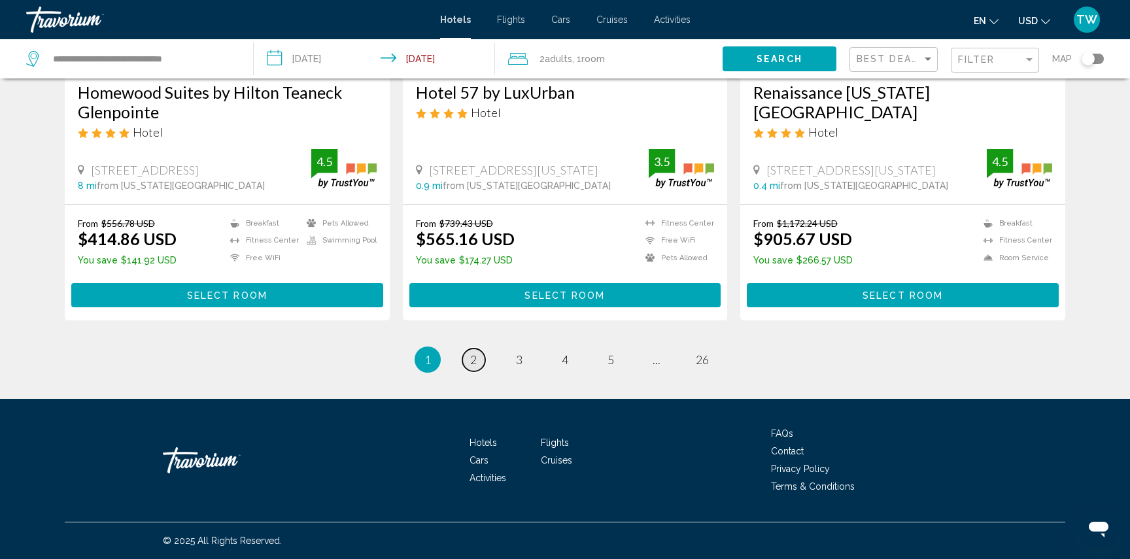
click at [474, 362] on span "2" at bounding box center [473, 359] width 7 height 14
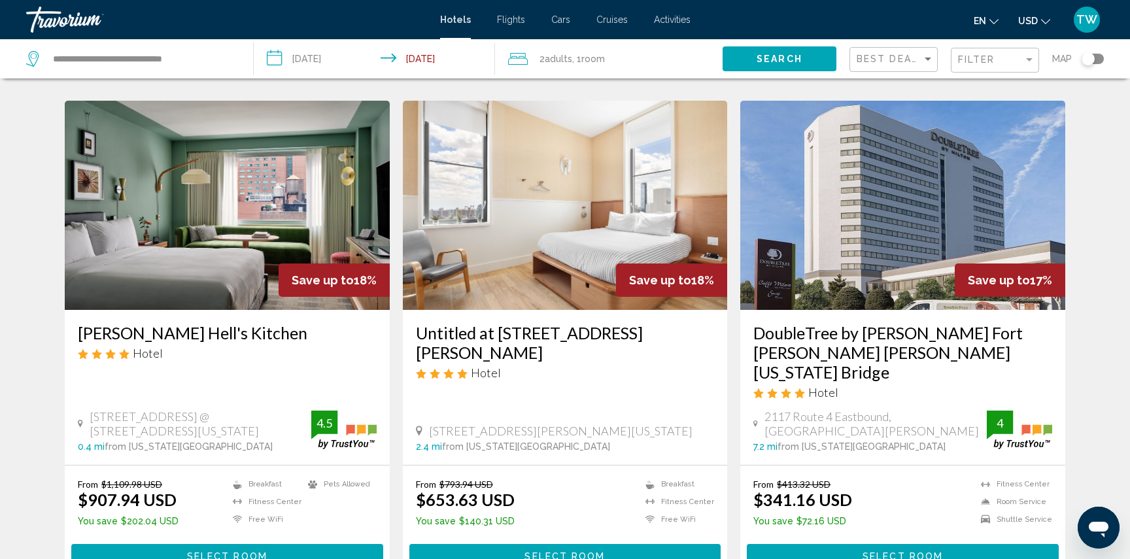
scroll to position [1535, 0]
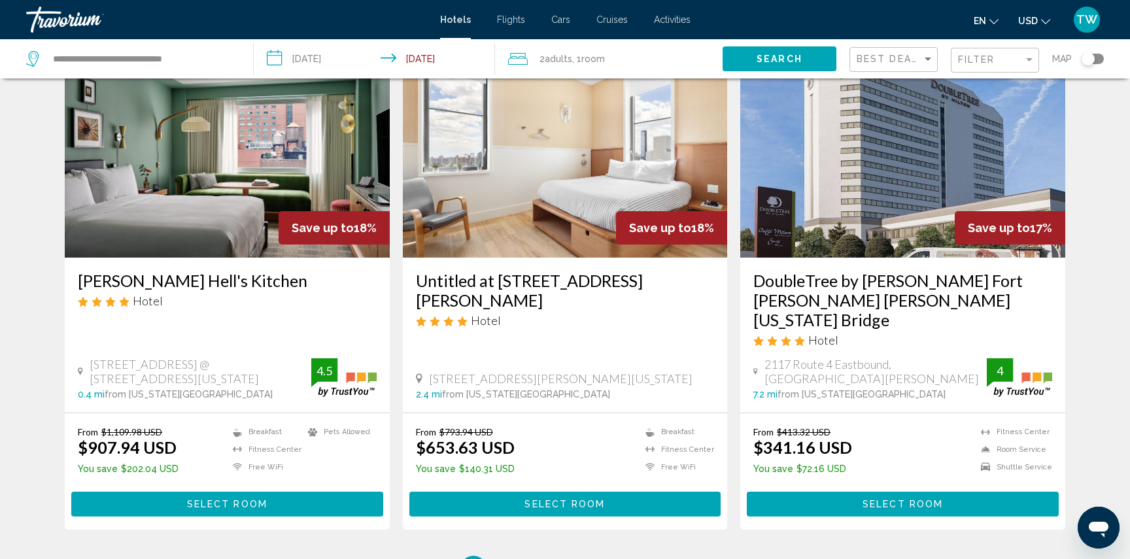
click at [235, 183] on img "Main content" at bounding box center [227, 152] width 325 height 209
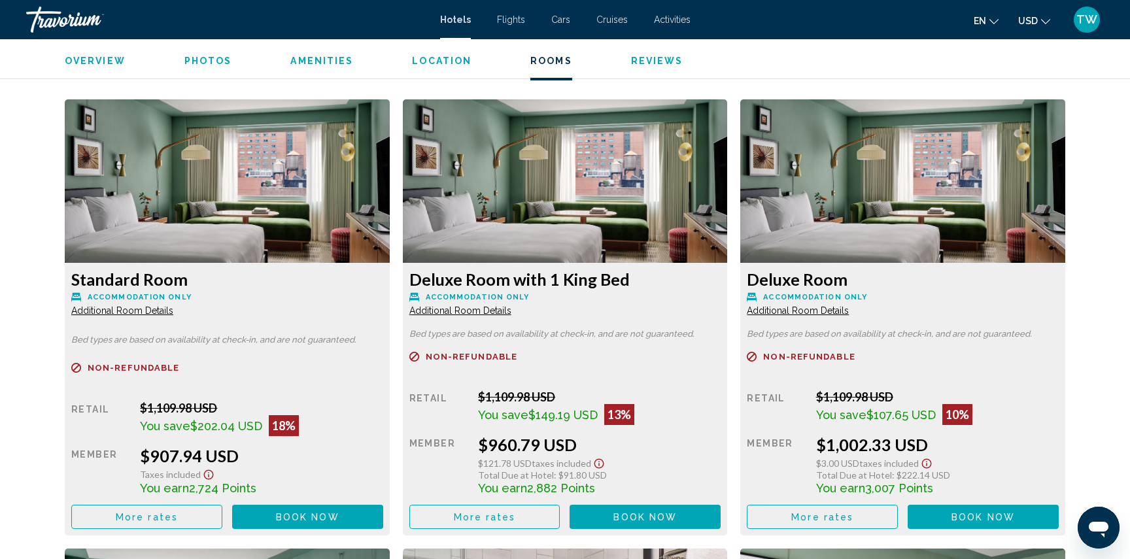
scroll to position [1755, 0]
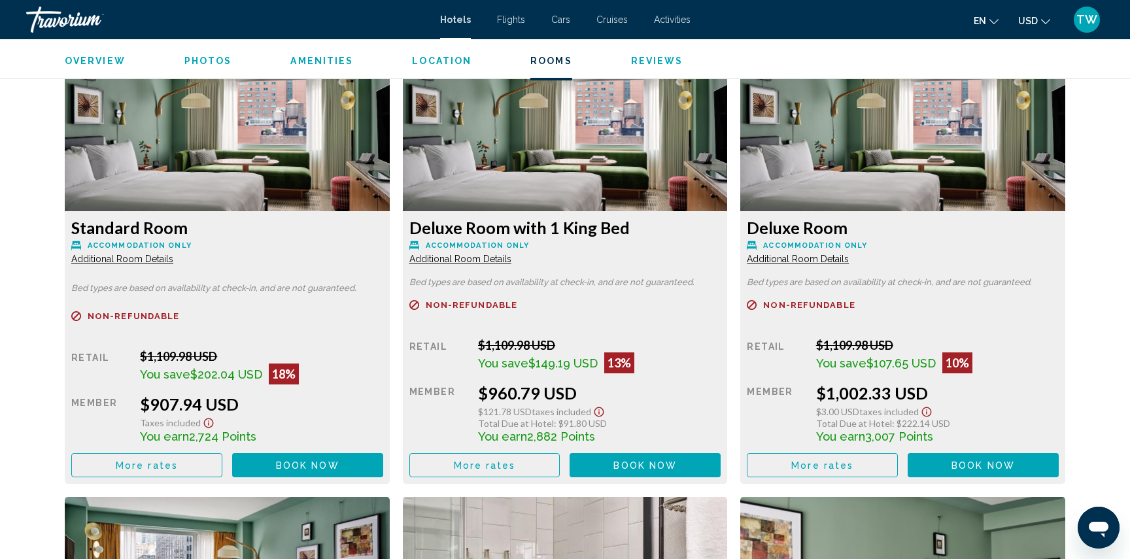
click at [173, 254] on span "Additional Room Details" at bounding box center [122, 259] width 102 height 10
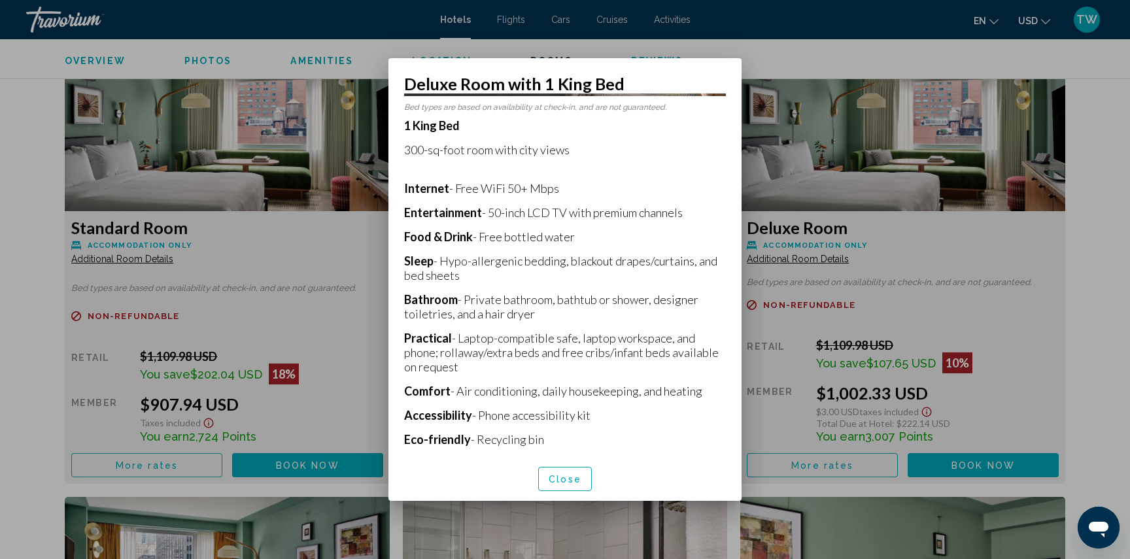
scroll to position [301, 0]
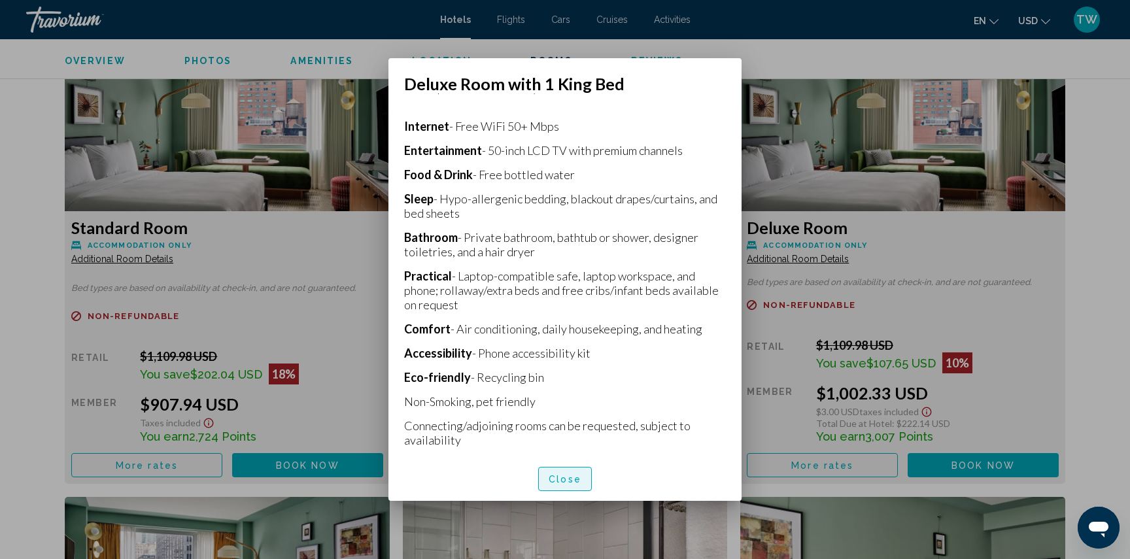
click at [566, 477] on span "Close" at bounding box center [565, 479] width 33 height 10
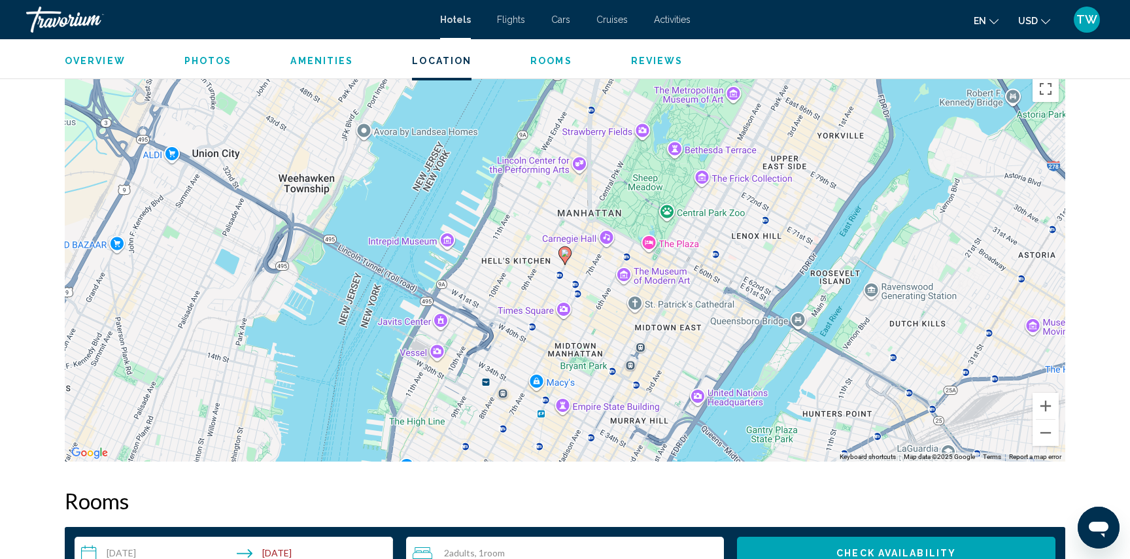
scroll to position [1181, 0]
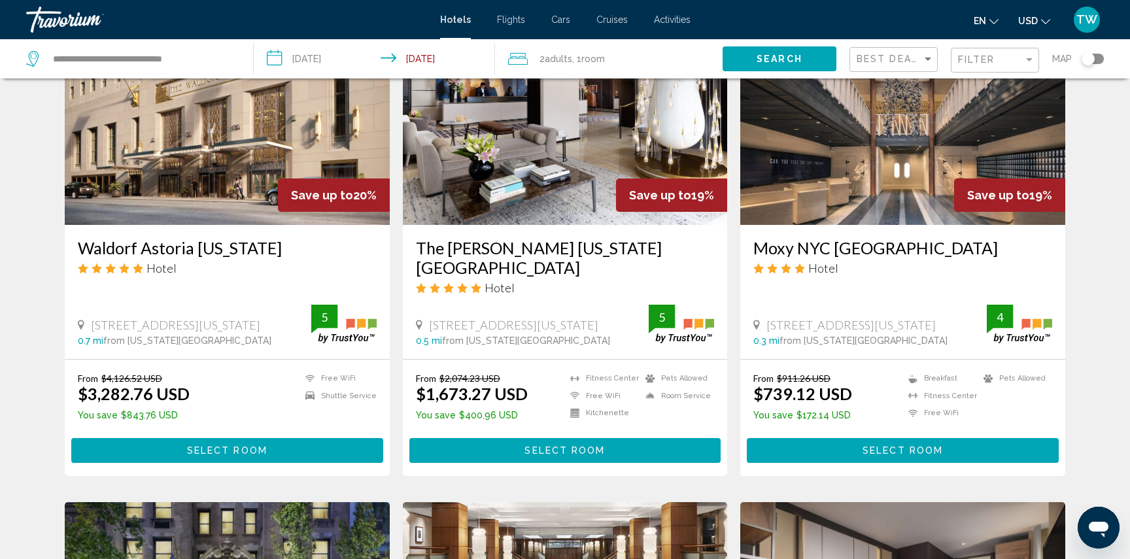
scroll to position [600, 0]
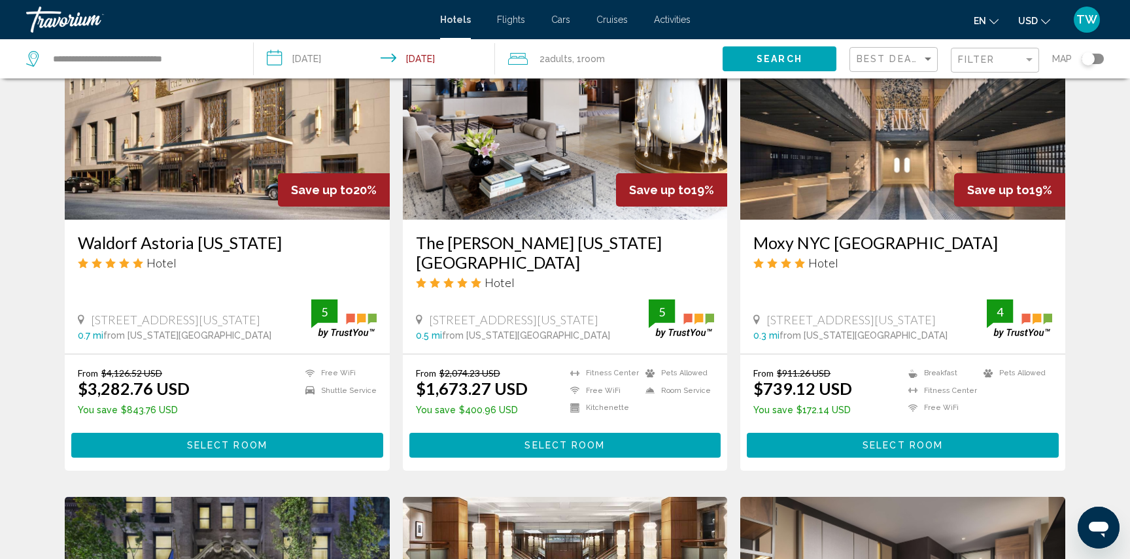
click at [859, 433] on button "Select Room" at bounding box center [903, 445] width 312 height 24
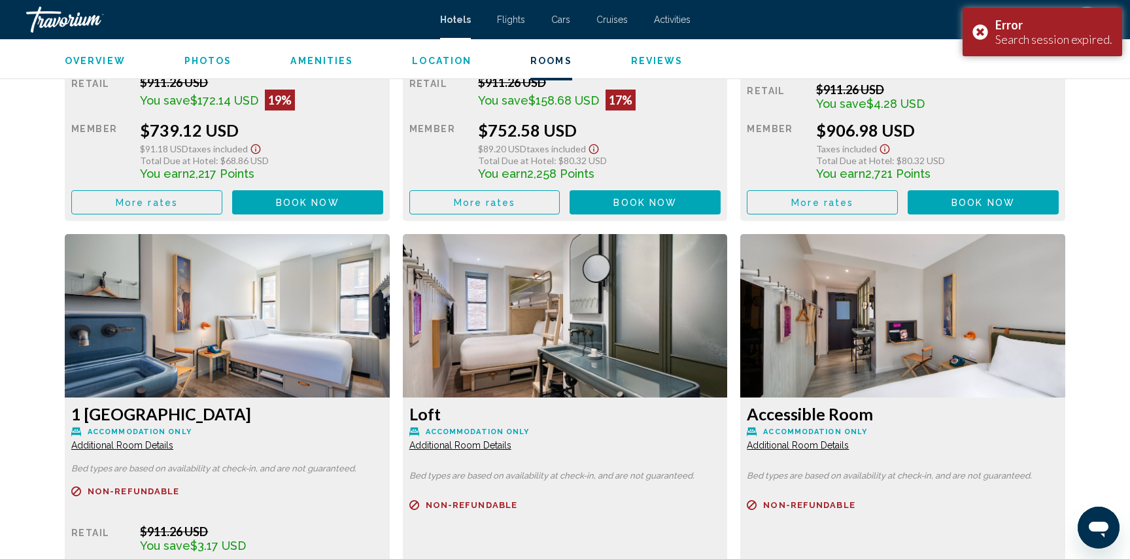
scroll to position [2113, 0]
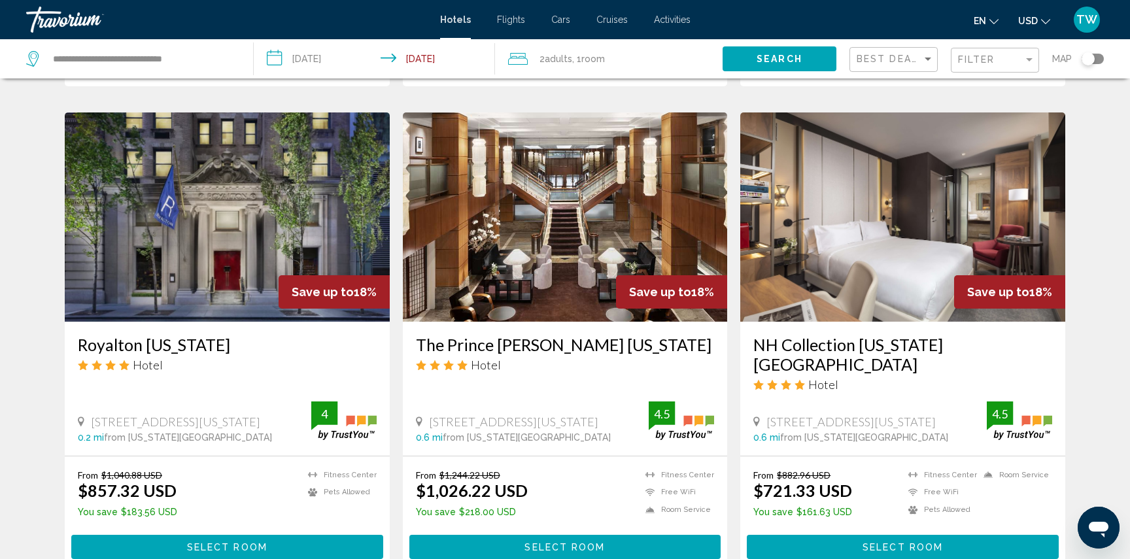
scroll to position [981, 0]
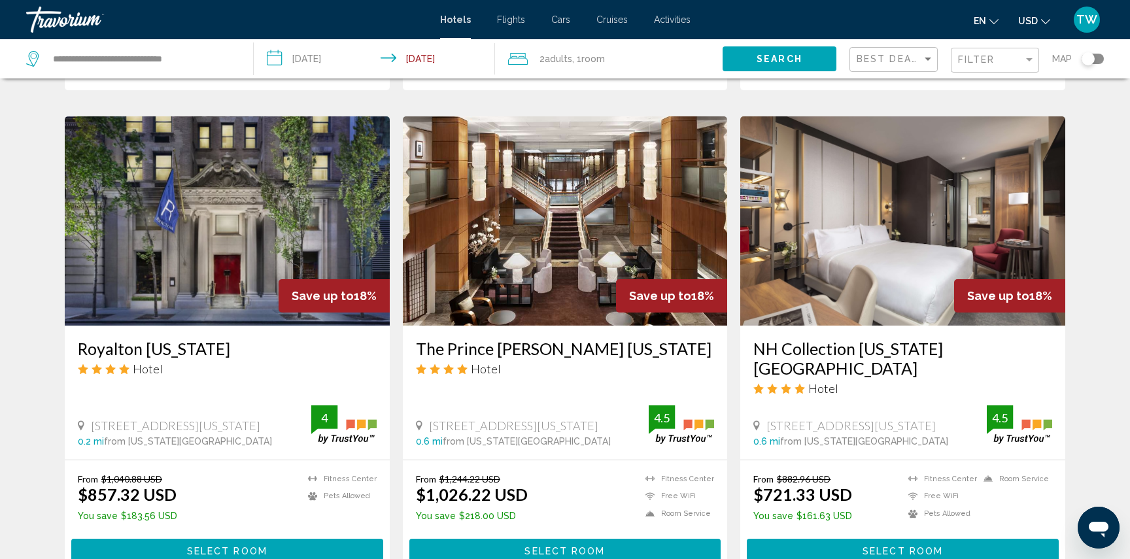
click at [241, 267] on img "Main content" at bounding box center [227, 220] width 325 height 209
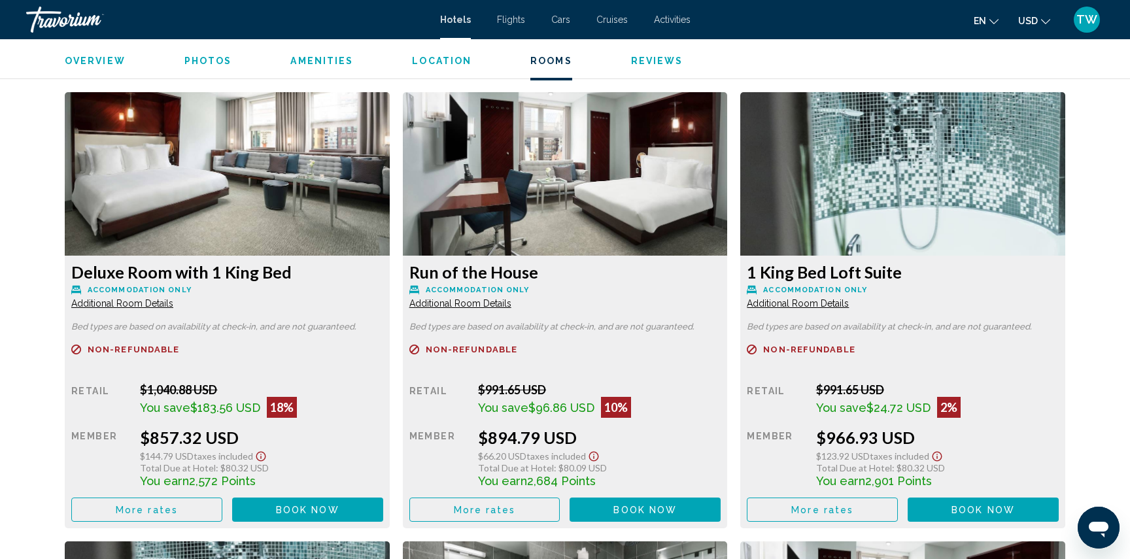
scroll to position [1697, 0]
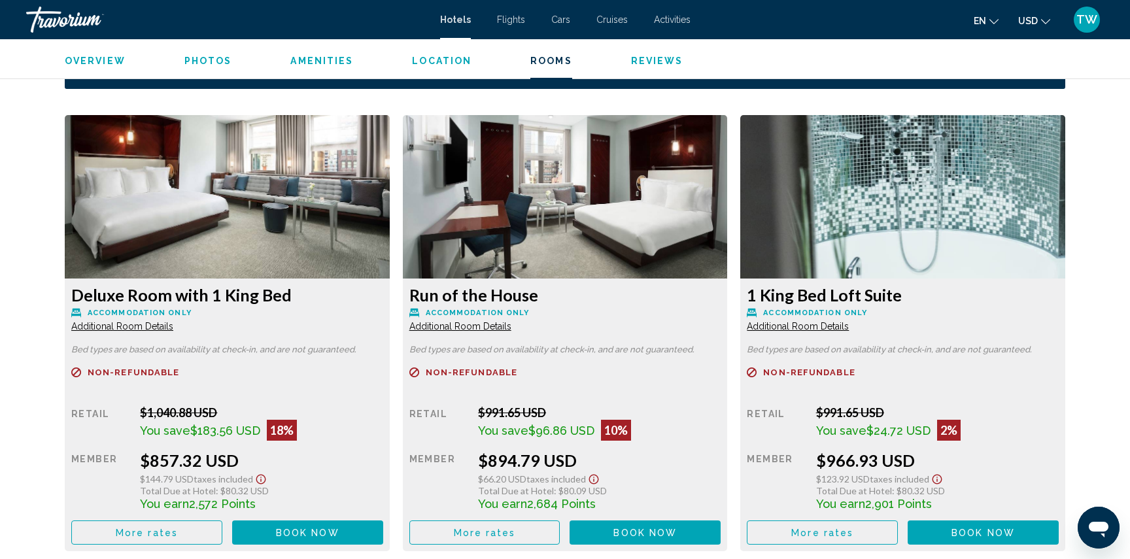
click at [390, 332] on div "1 King Bed Loft Suite Accommodation Only Additional Room Details Bed types are …" at bounding box center [227, 415] width 325 height 273
click at [173, 325] on span "Additional Room Details" at bounding box center [122, 326] width 102 height 10
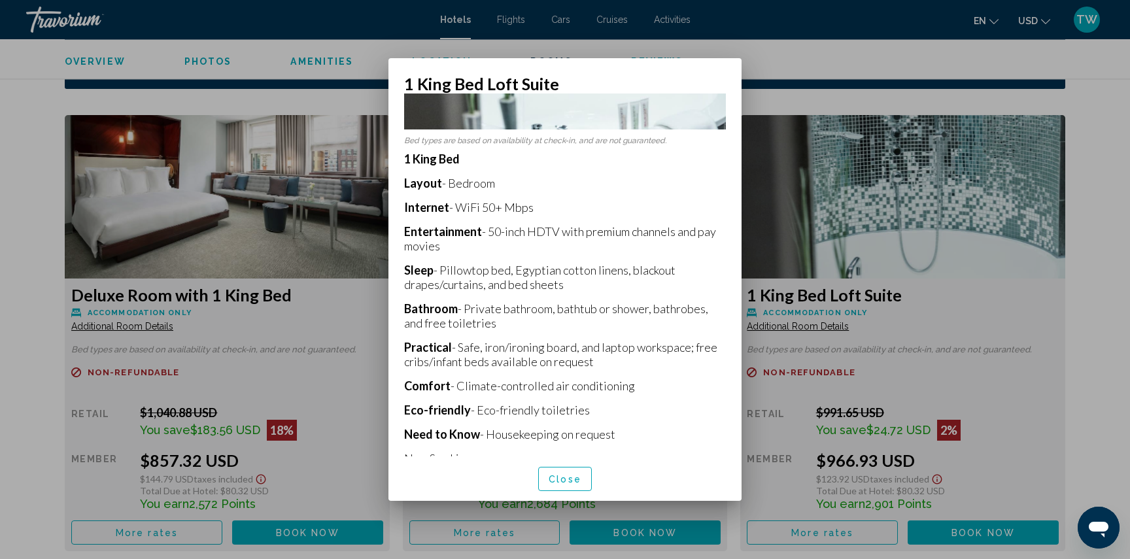
scroll to position [268, 0]
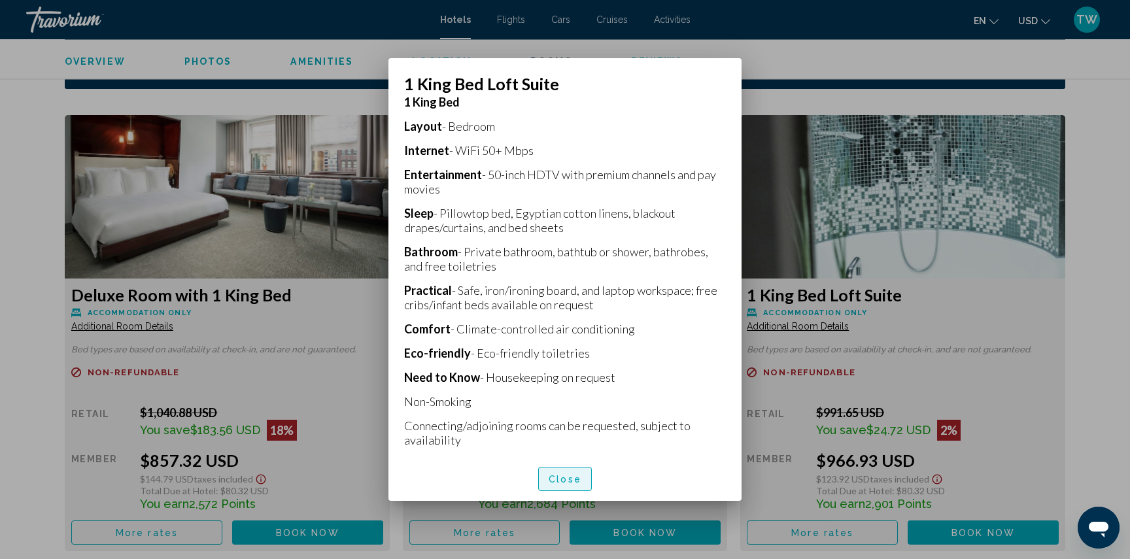
click at [571, 482] on span "Close" at bounding box center [565, 479] width 33 height 10
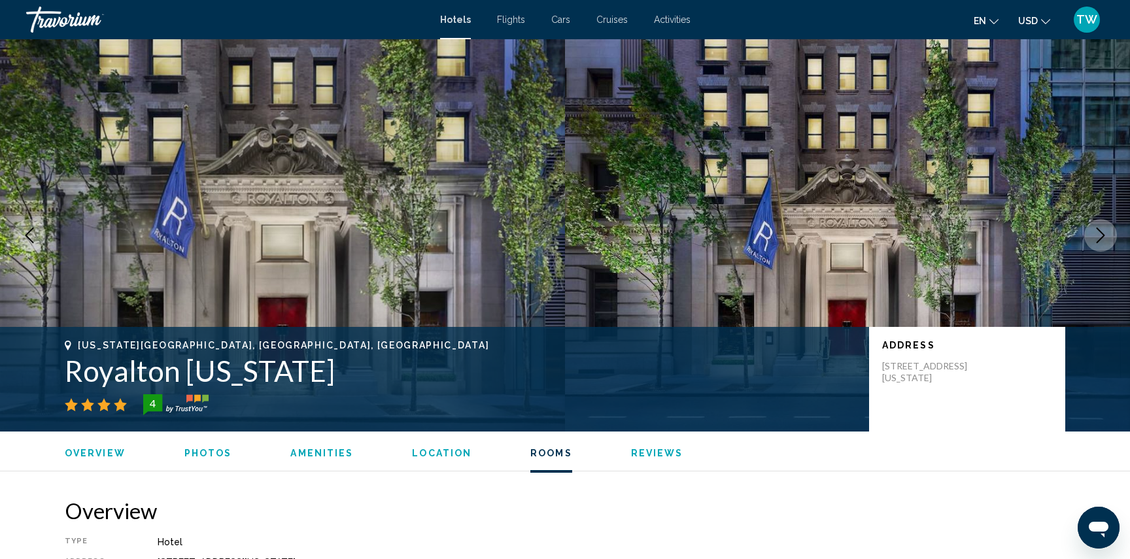
scroll to position [1697, 0]
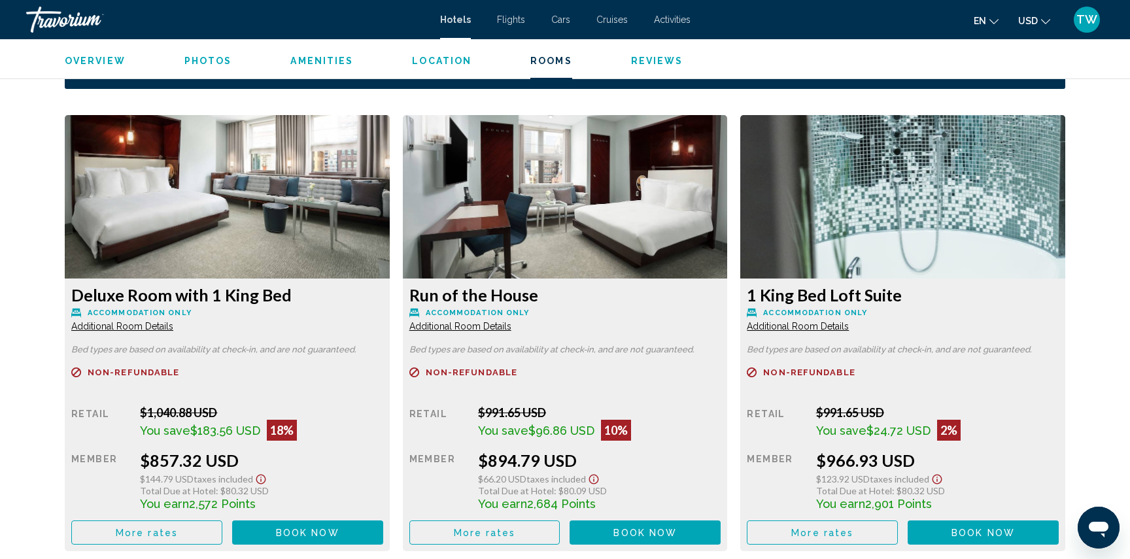
click at [150, 326] on span "Additional Room Details" at bounding box center [122, 326] width 102 height 10
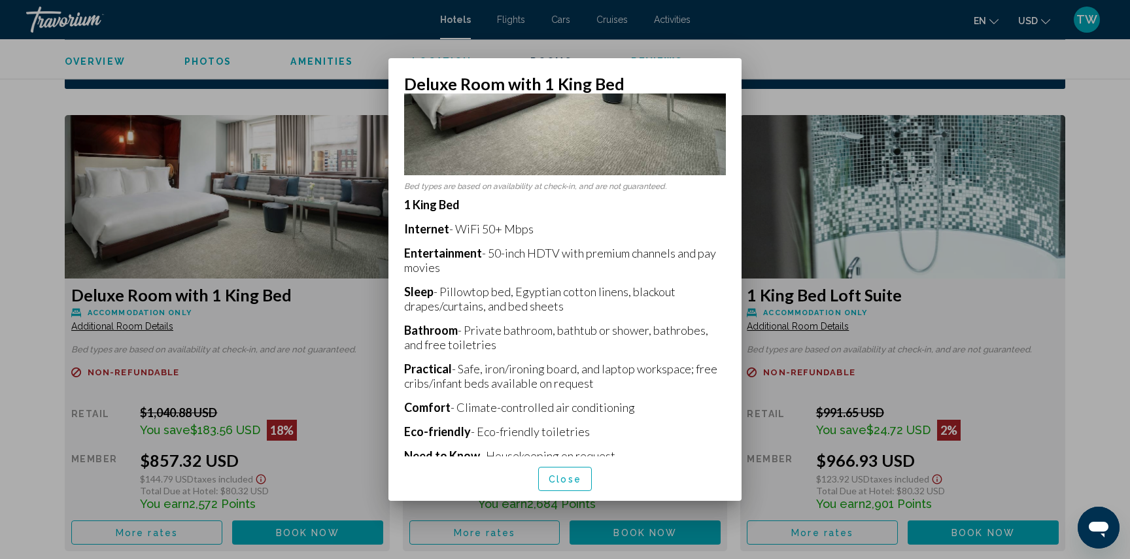
scroll to position [218, 0]
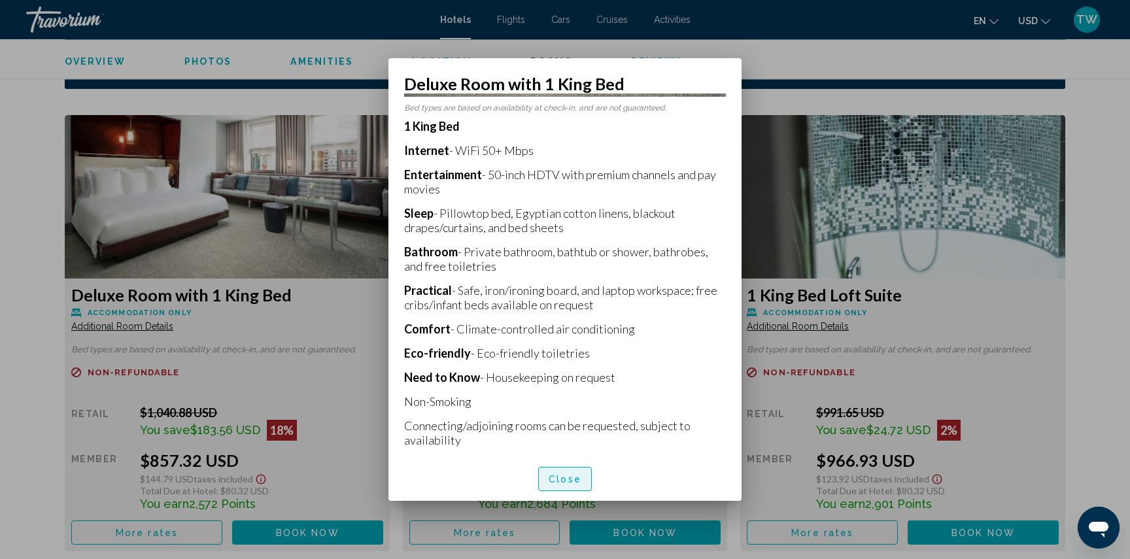
click at [566, 473] on span "Close" at bounding box center [565, 478] width 33 height 10
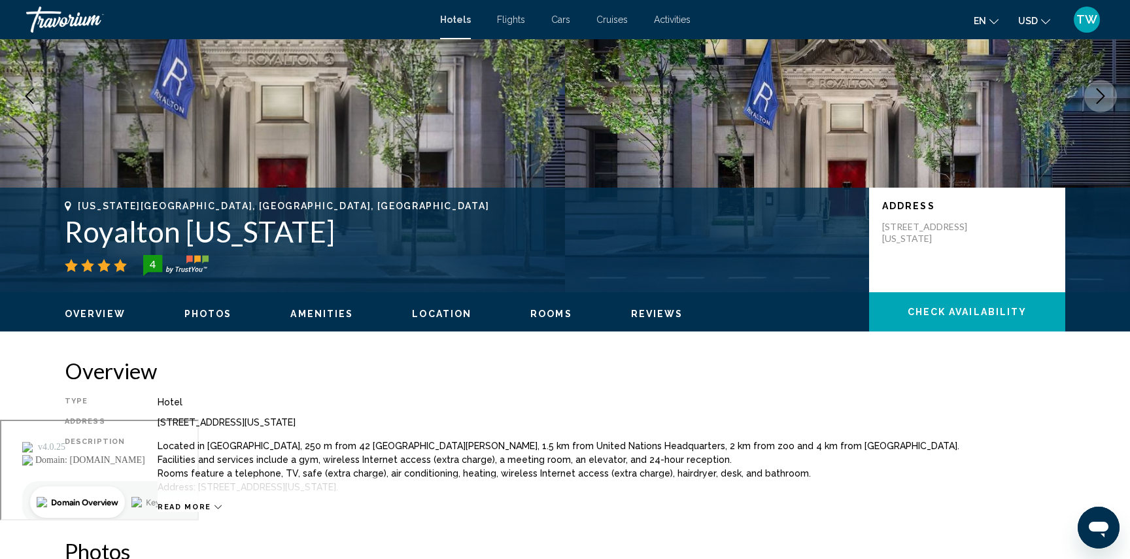
scroll to position [0, 0]
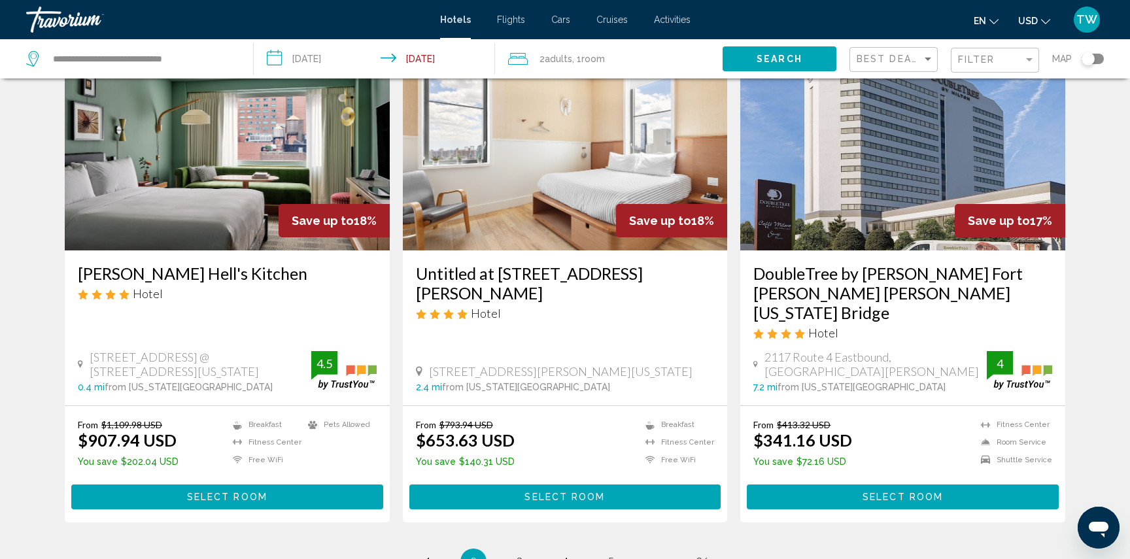
scroll to position [1544, 0]
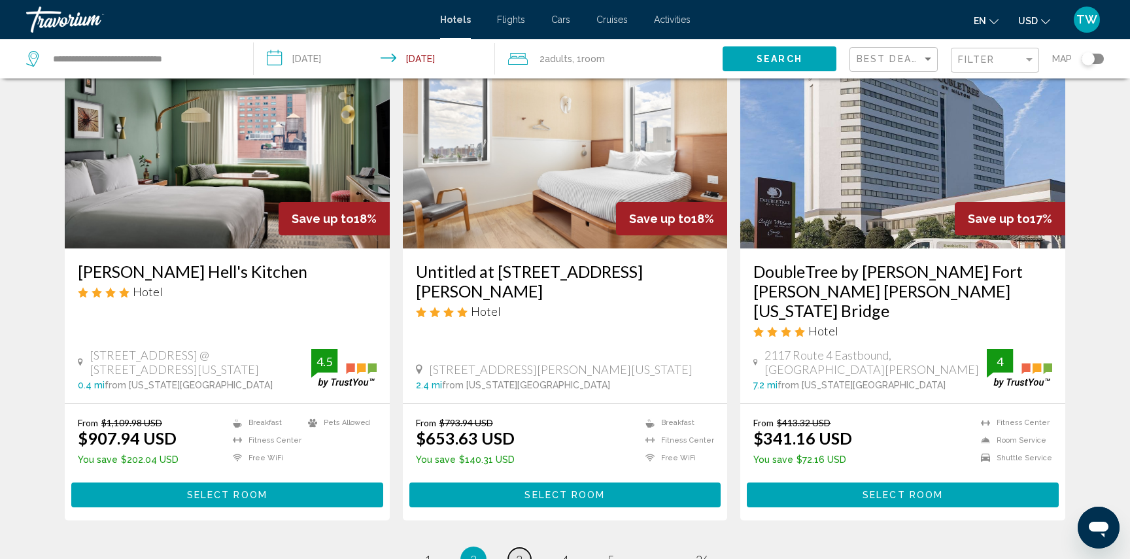
click at [519, 553] on span "3" at bounding box center [519, 560] width 7 height 14
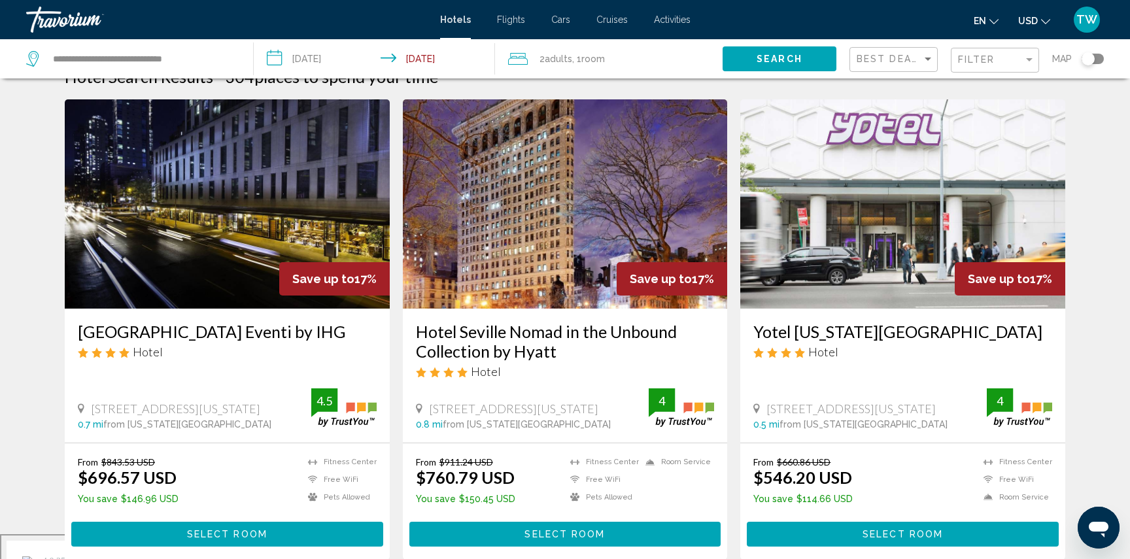
scroll to position [29, 0]
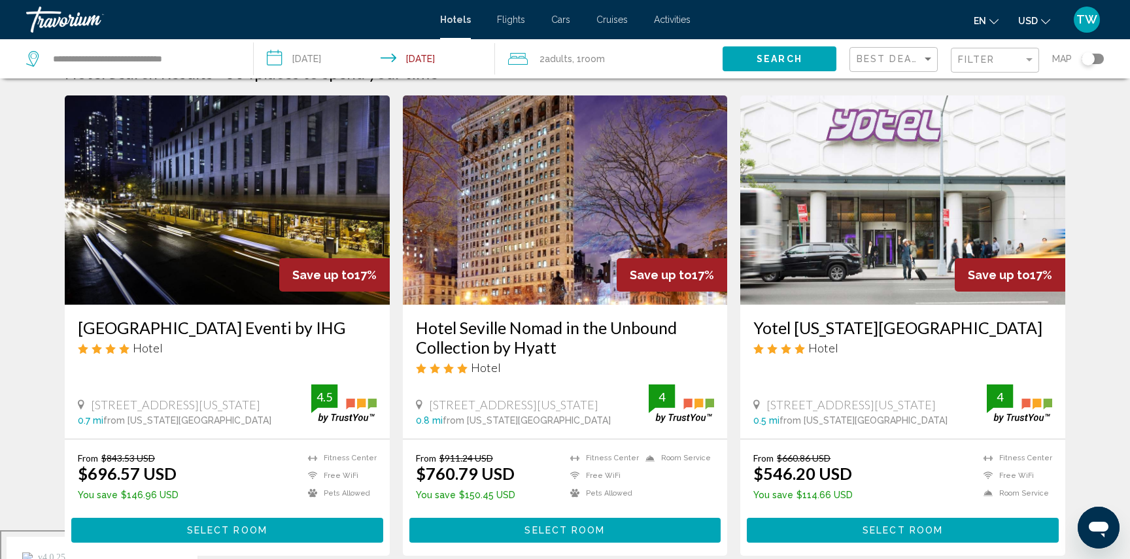
click at [545, 281] on img "Main content" at bounding box center [565, 199] width 325 height 209
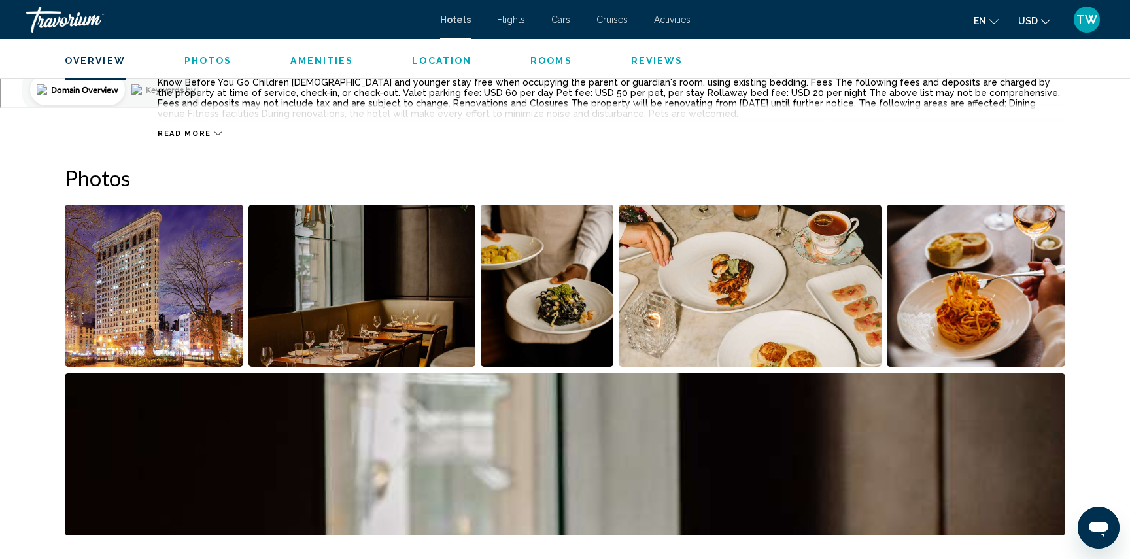
scroll to position [512, 0]
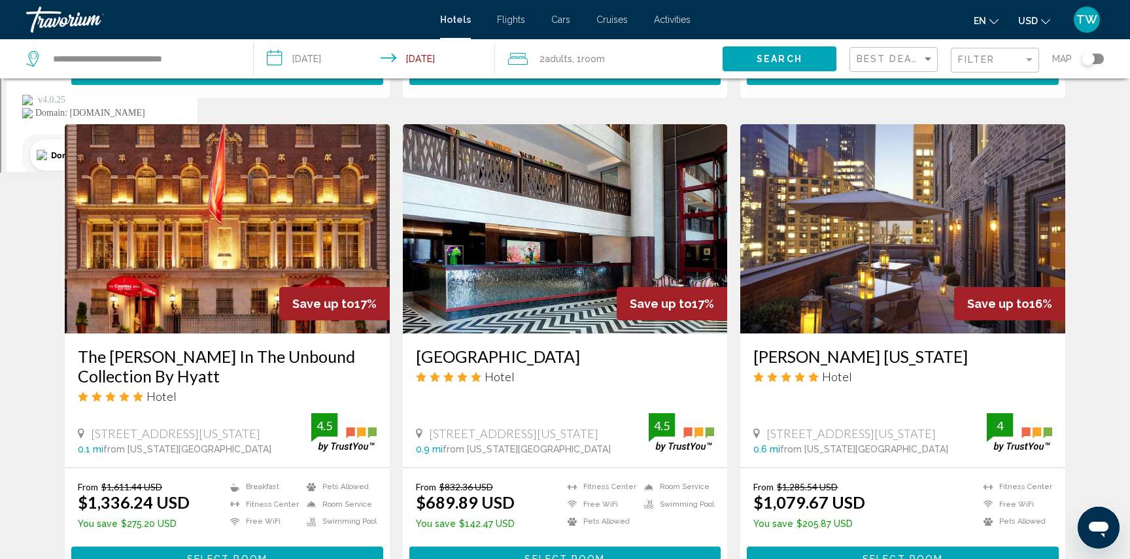
scroll to position [488, 0]
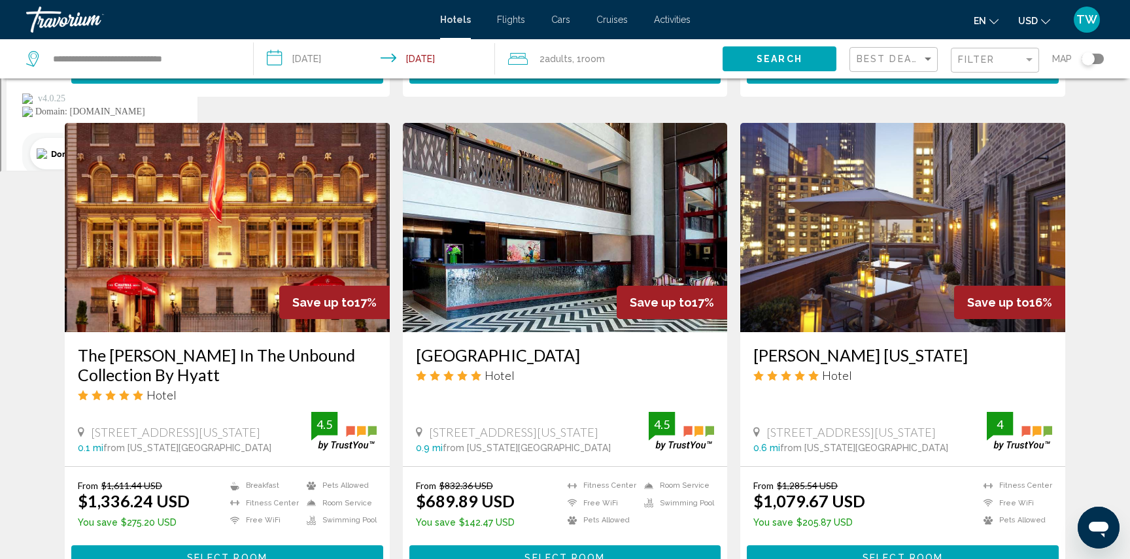
click at [509, 272] on img "Main content" at bounding box center [565, 227] width 325 height 209
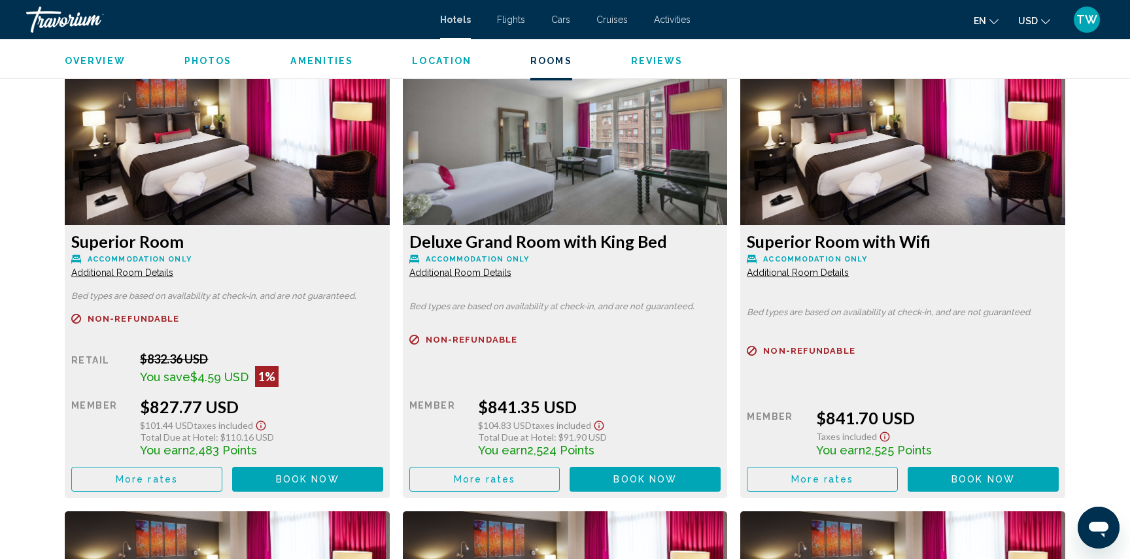
scroll to position [2241, 0]
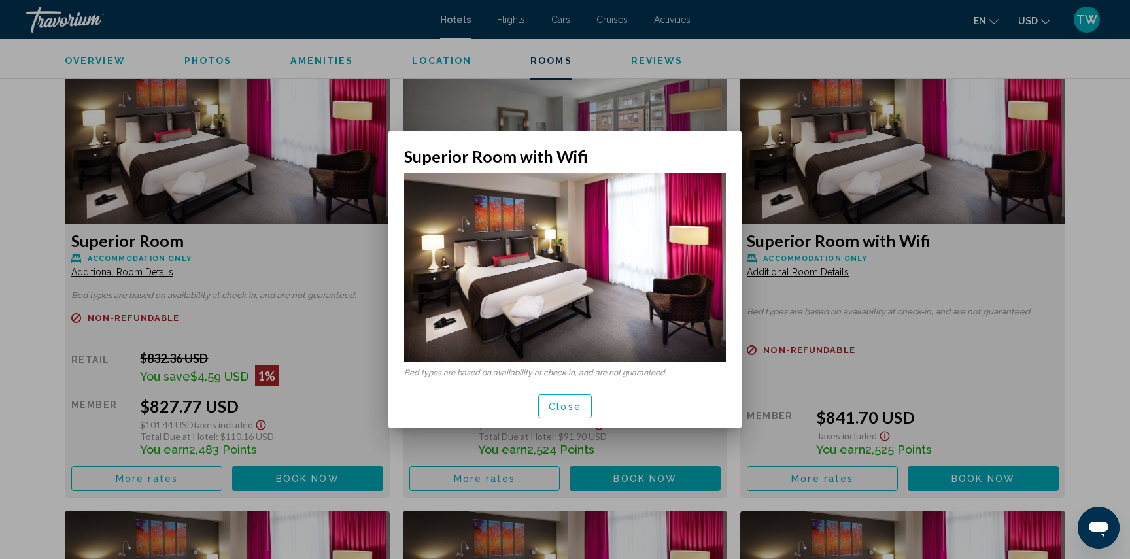
click at [558, 411] on span "Close" at bounding box center [565, 407] width 33 height 10
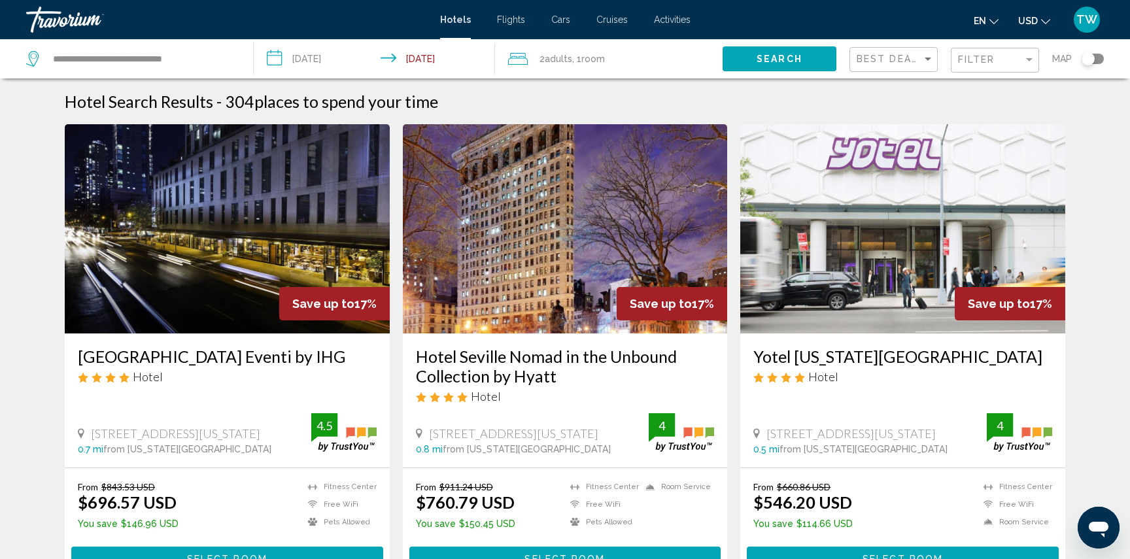
click at [211, 358] on h3 "[GEOGRAPHIC_DATA] Eventi by IHG" at bounding box center [227, 357] width 299 height 20
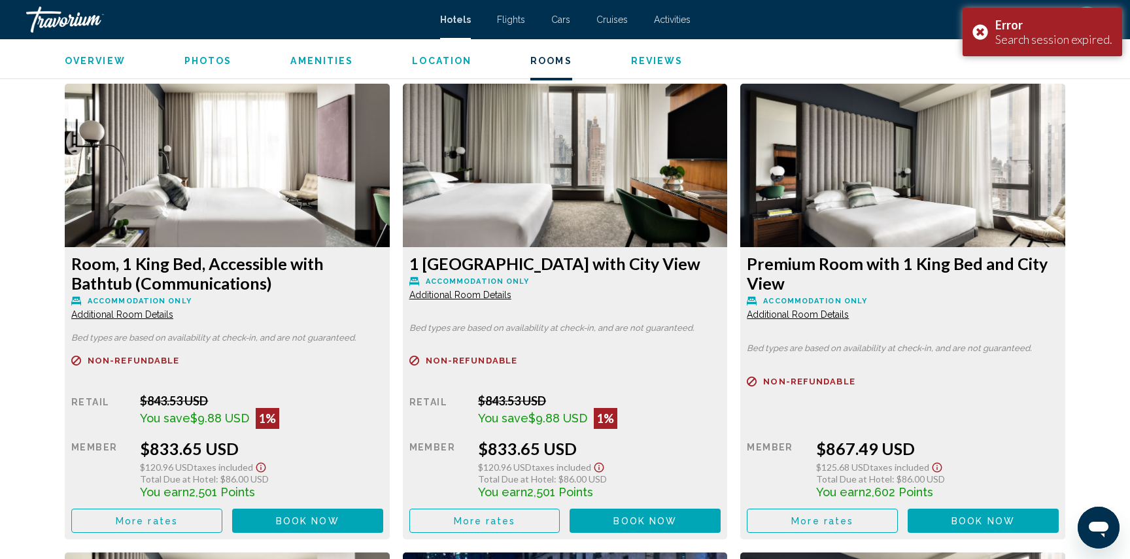
scroll to position [2694, 0]
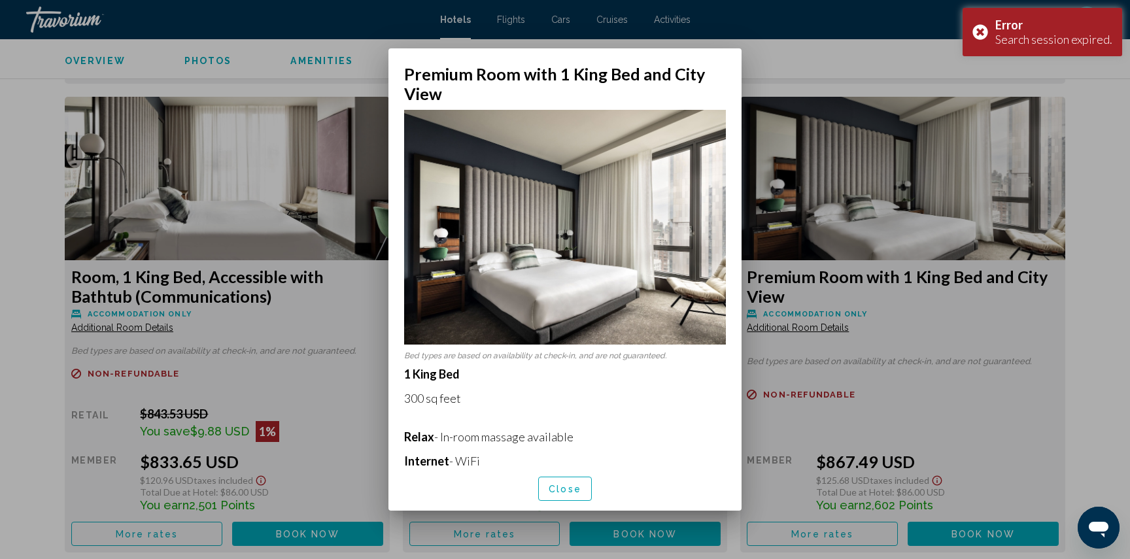
click at [586, 483] on button "Close" at bounding box center [565, 489] width 54 height 24
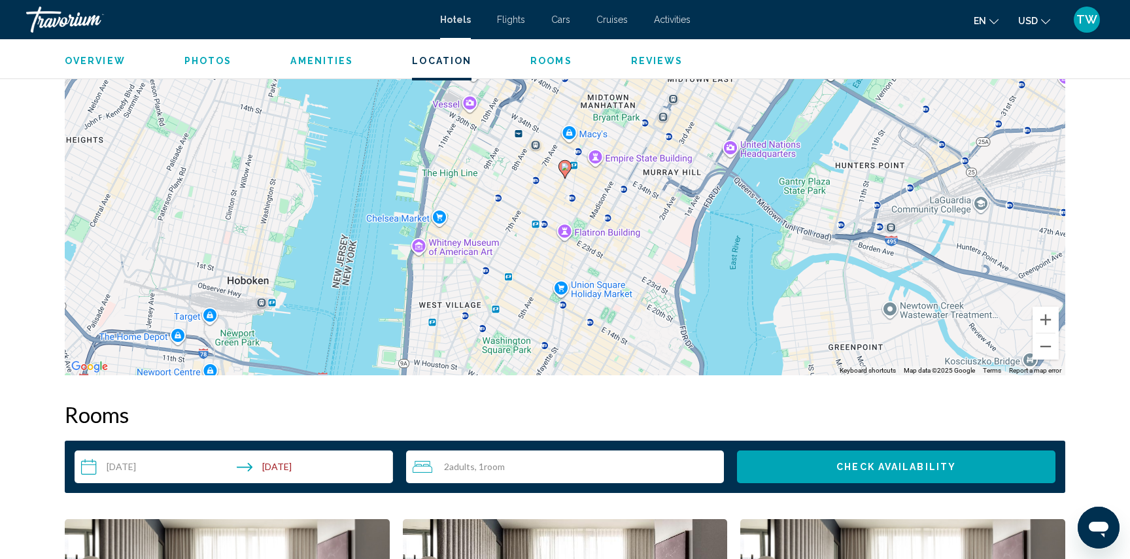
scroll to position [1231, 0]
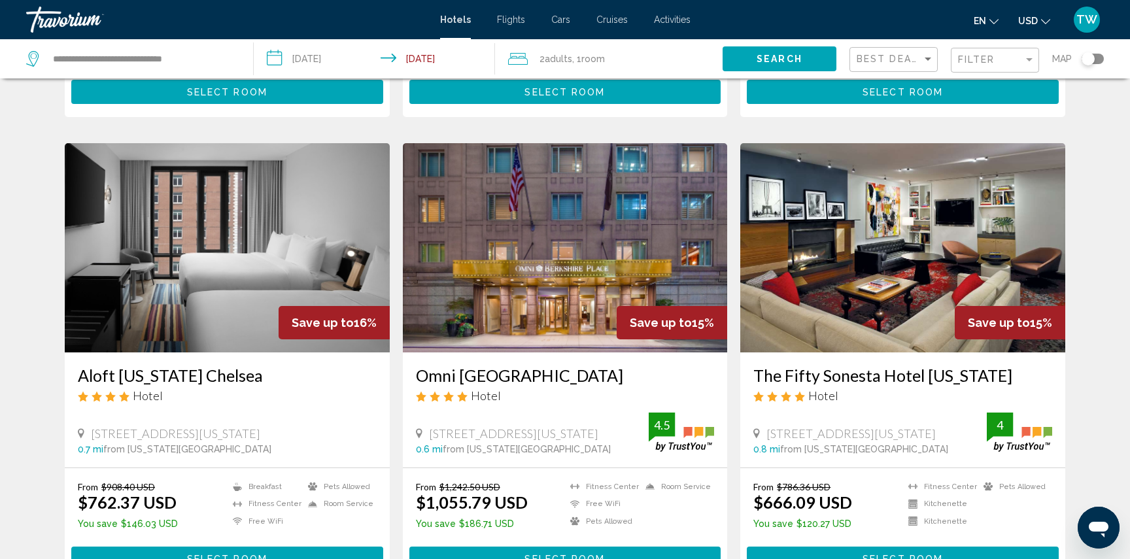
scroll to position [1391, 0]
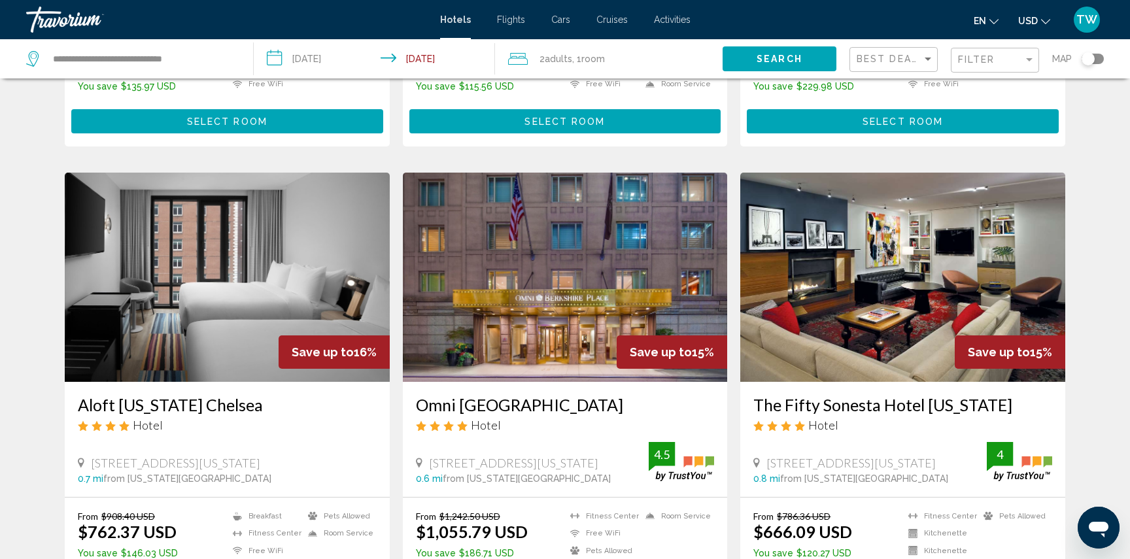
click at [976, 313] on img "Main content" at bounding box center [902, 277] width 325 height 209
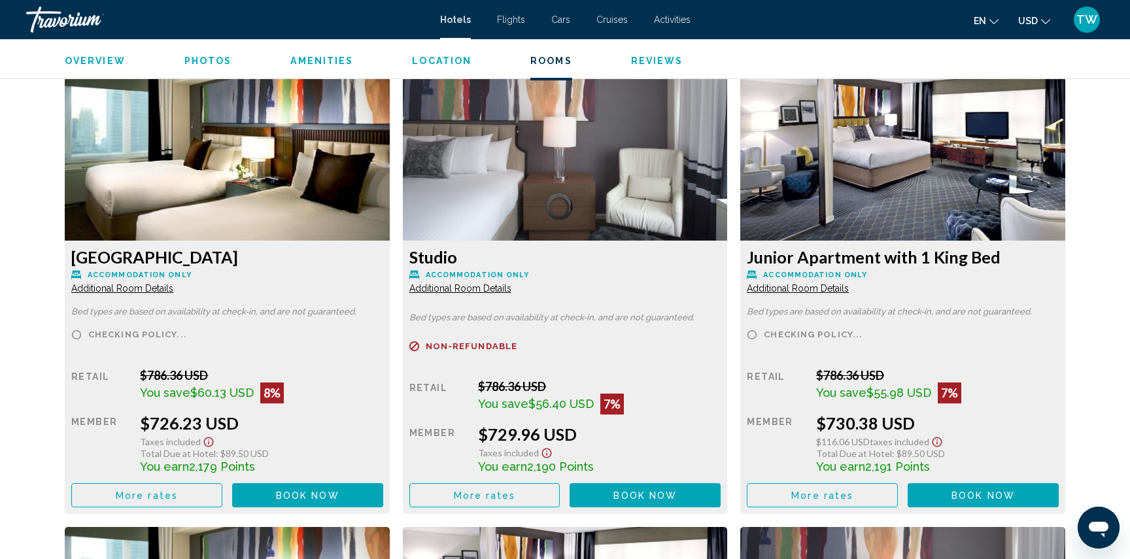
scroll to position [2678, 0]
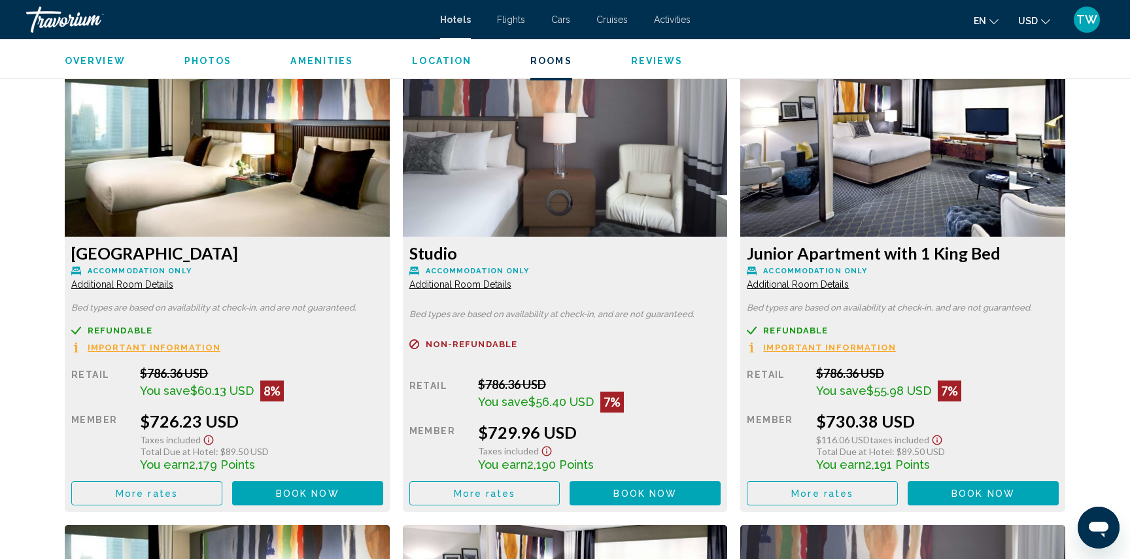
click at [220, 348] on span "Important Information" at bounding box center [154, 347] width 133 height 9
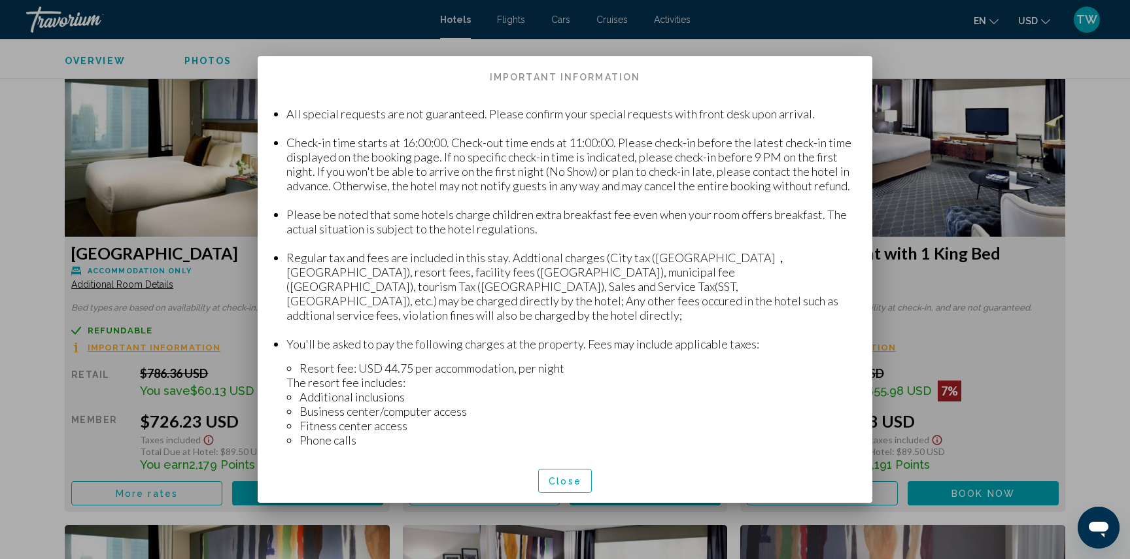
scroll to position [121, 0]
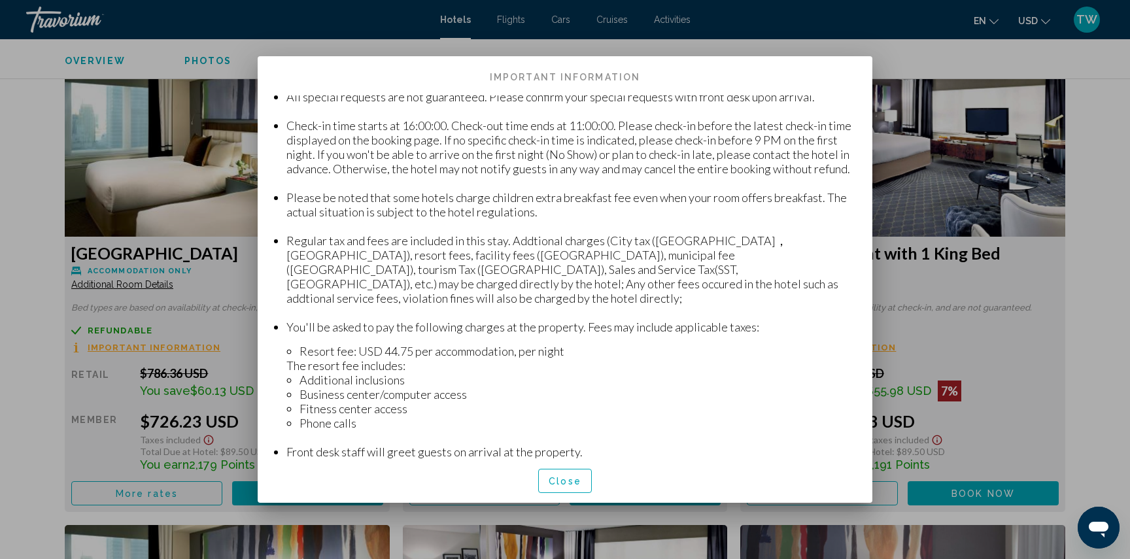
click at [560, 485] on span "Close" at bounding box center [565, 481] width 33 height 10
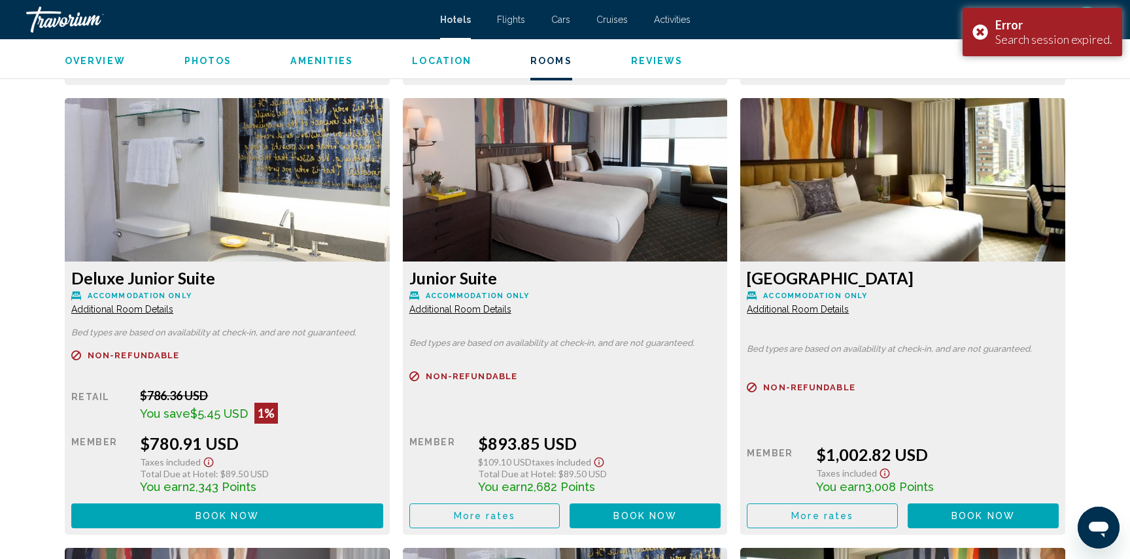
scroll to position [4454, 0]
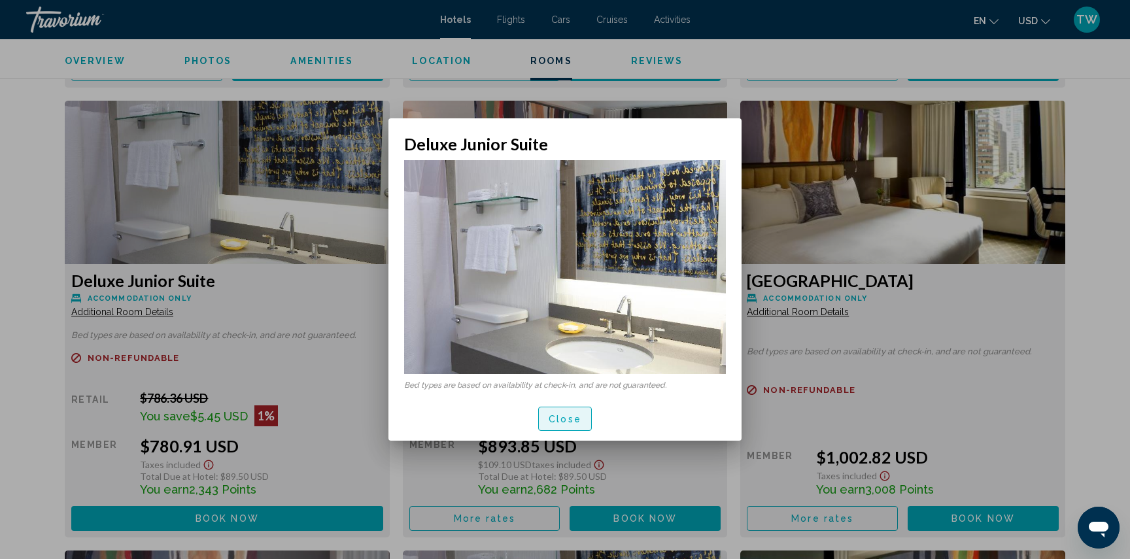
click at [555, 420] on span "Close" at bounding box center [565, 419] width 33 height 10
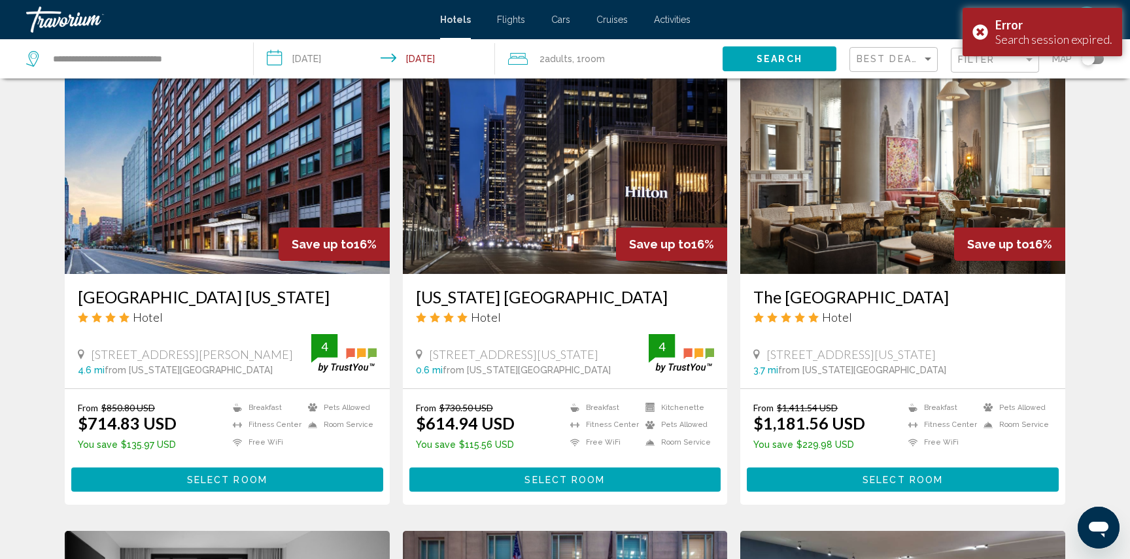
scroll to position [1037, 0]
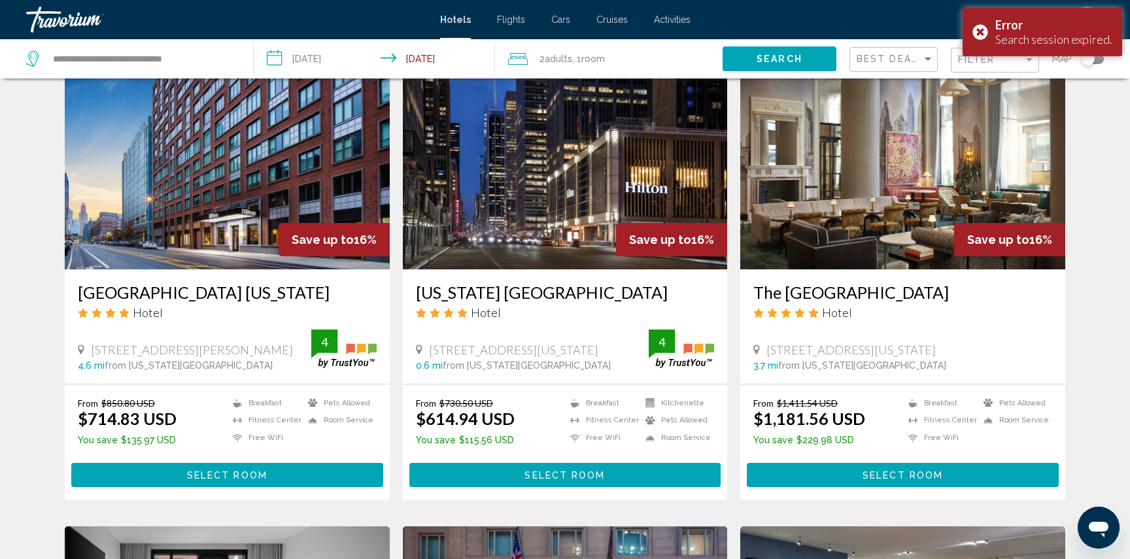
click at [473, 294] on h3 "[US_STATE] [GEOGRAPHIC_DATA]" at bounding box center [565, 293] width 299 height 20
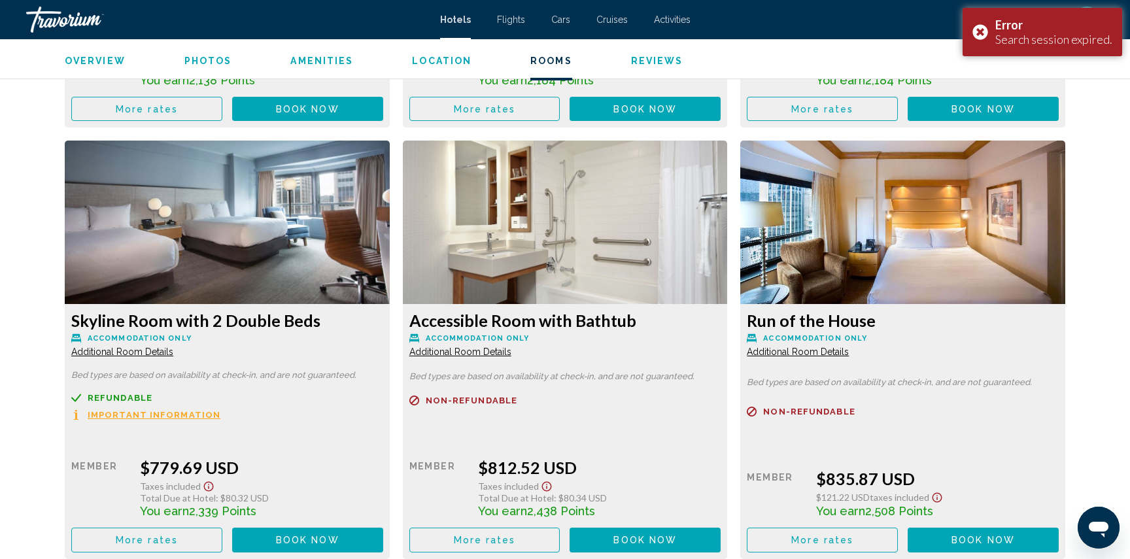
scroll to position [4467, 0]
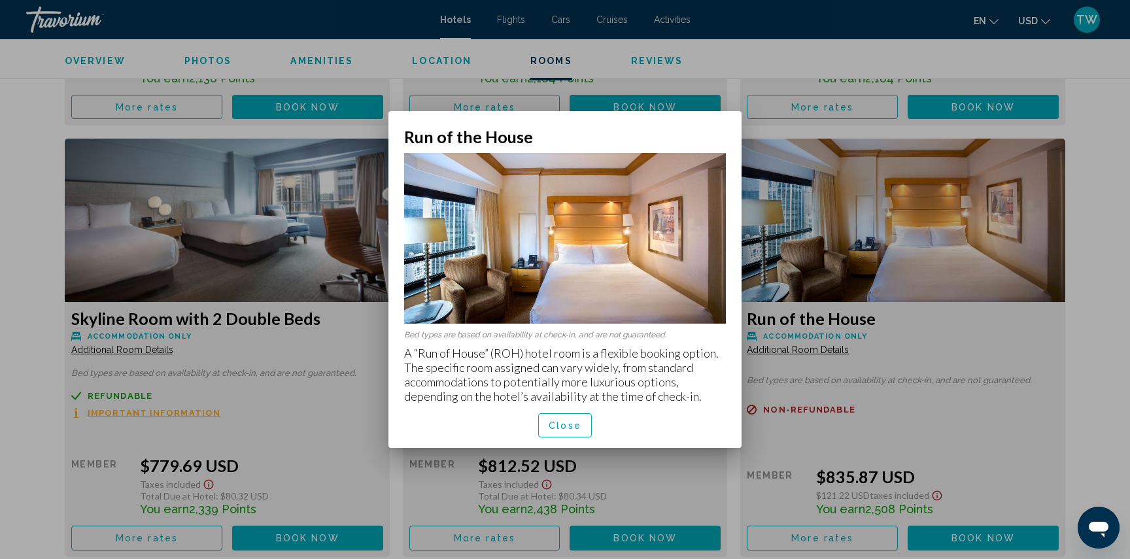
click at [551, 433] on button "Close" at bounding box center [565, 425] width 54 height 24
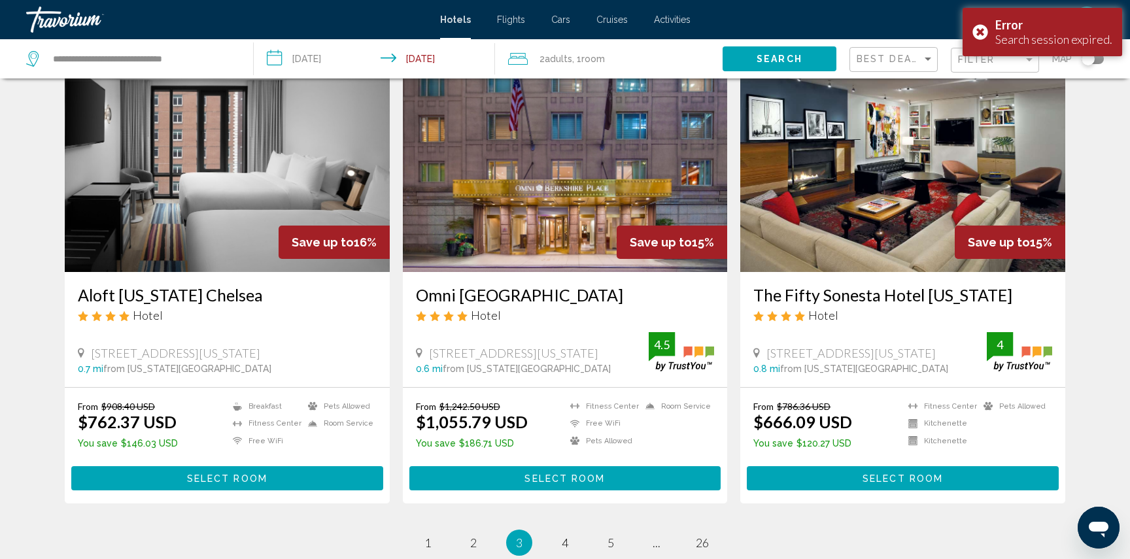
scroll to position [1502, 0]
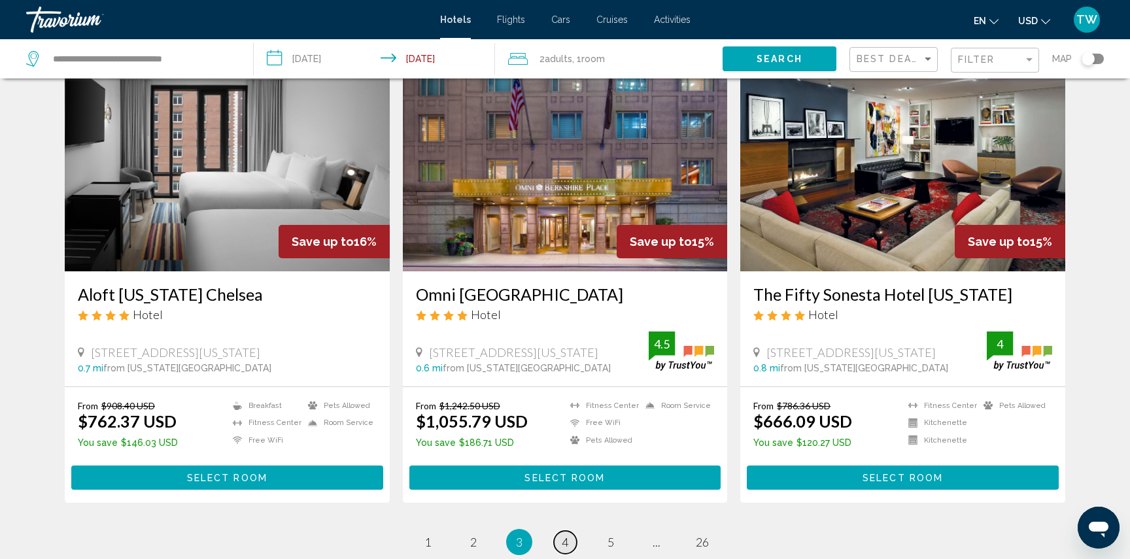
click at [560, 544] on link "page 4" at bounding box center [565, 542] width 23 height 23
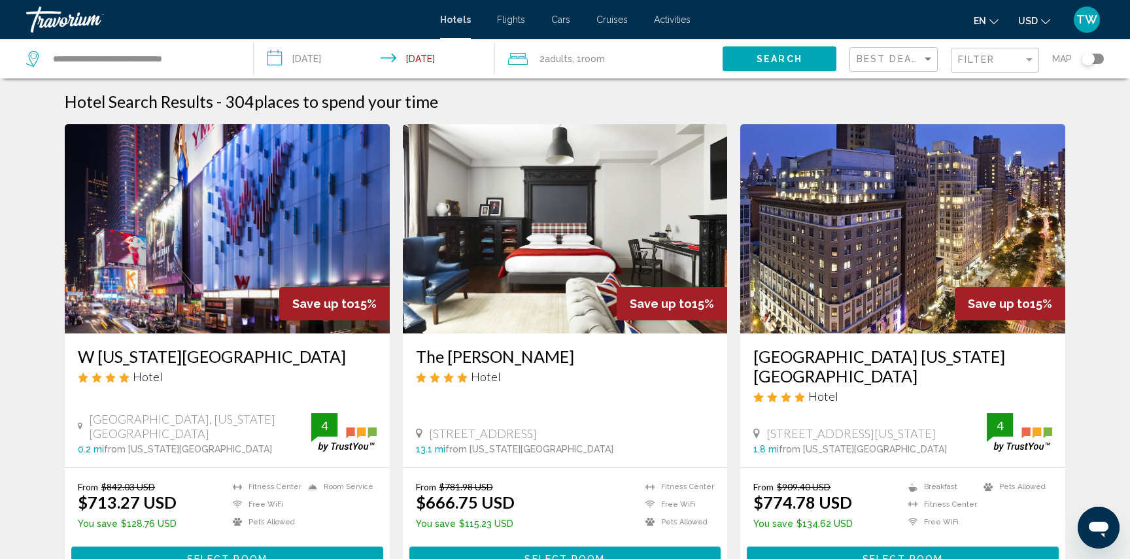
click at [259, 192] on img "Main content" at bounding box center [227, 228] width 325 height 209
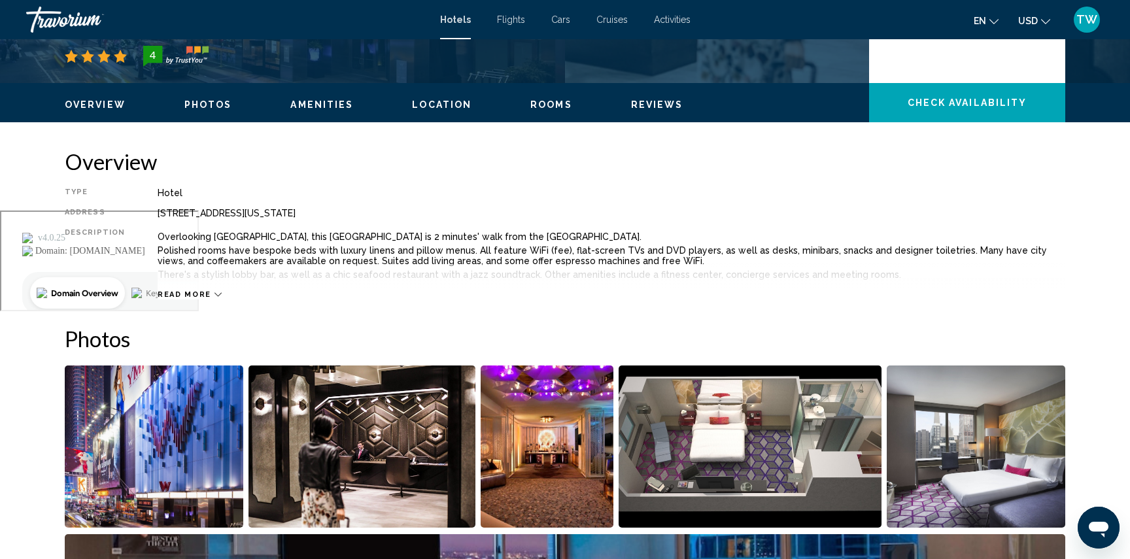
scroll to position [349, 0]
